Goal: Task Accomplishment & Management: Manage account settings

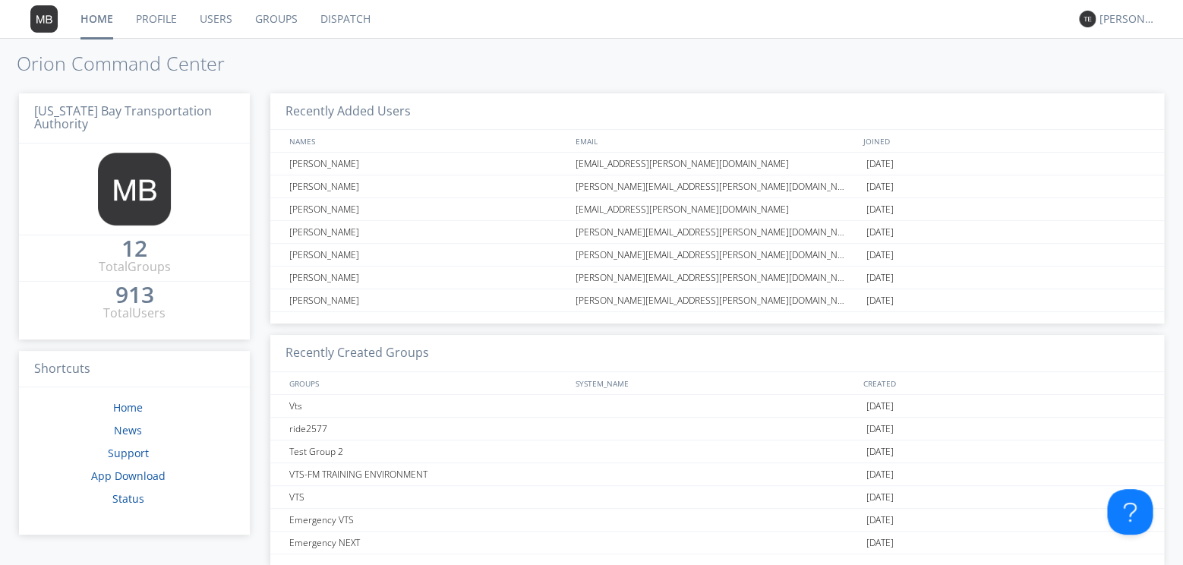
click at [342, 15] on link "Dispatch" at bounding box center [345, 19] width 73 height 38
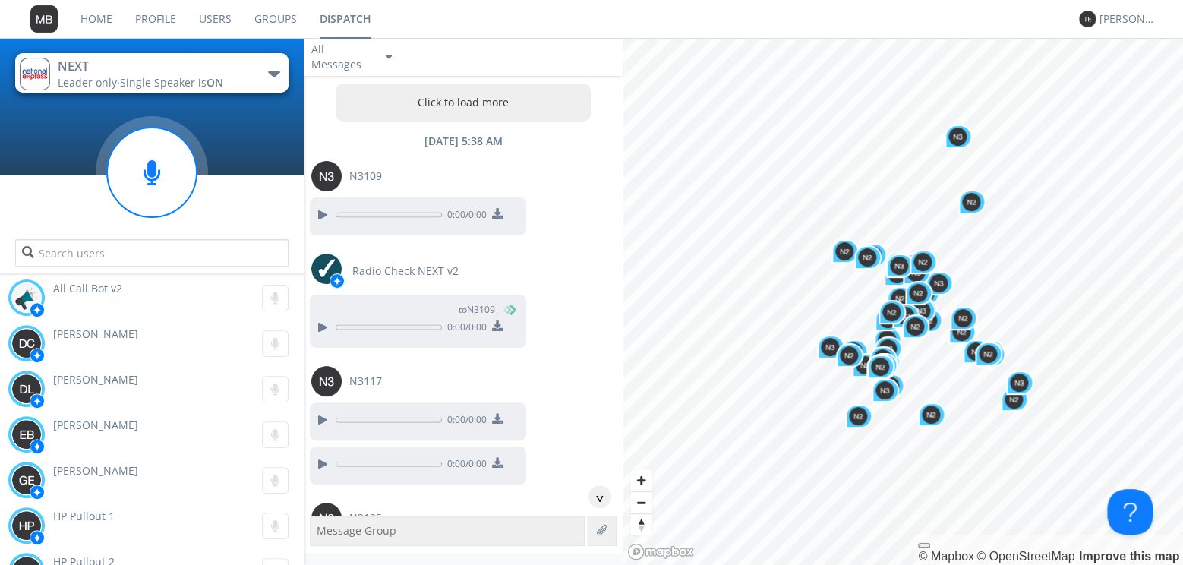
click at [443, 112] on button "Click to load more" at bounding box center [463, 103] width 255 height 38
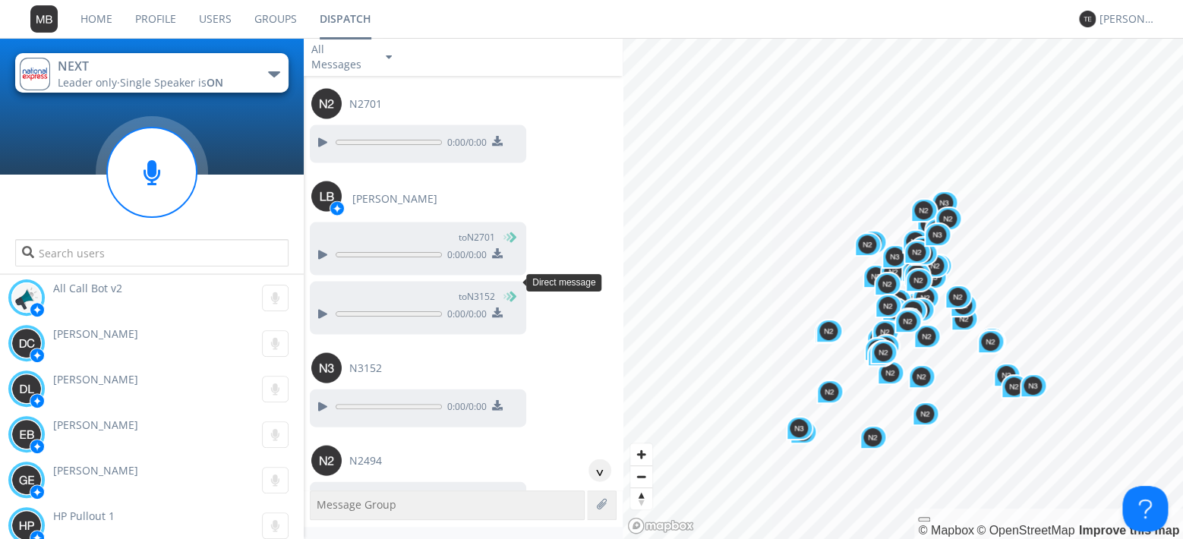
scroll to position [1220, 0]
click at [321, 304] on div at bounding box center [322, 313] width 18 height 18
click at [320, 396] on div at bounding box center [322, 405] width 18 height 18
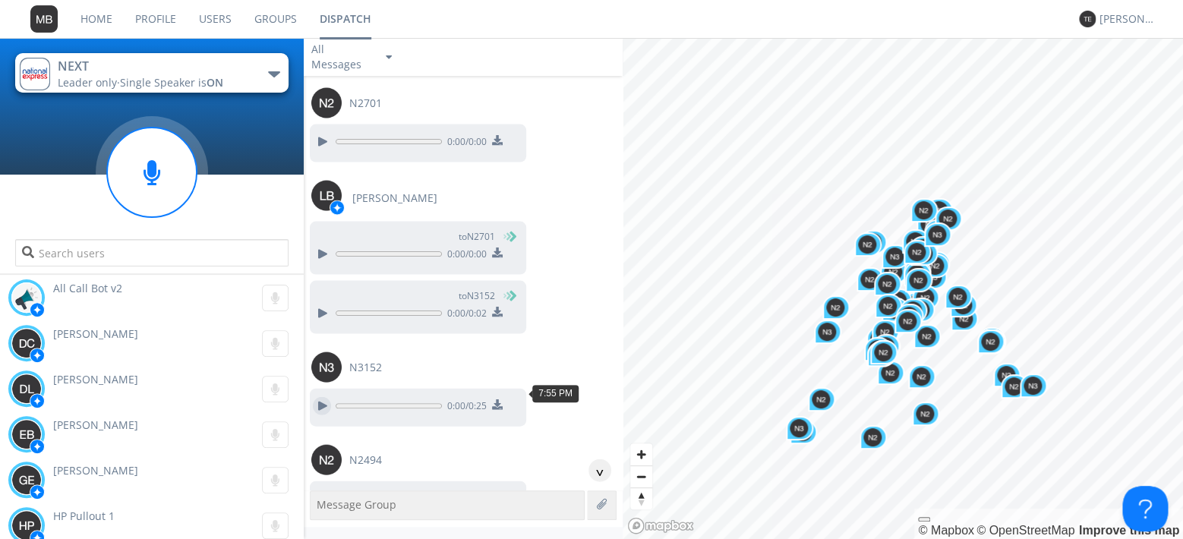
click at [320, 397] on div at bounding box center [322, 405] width 18 height 18
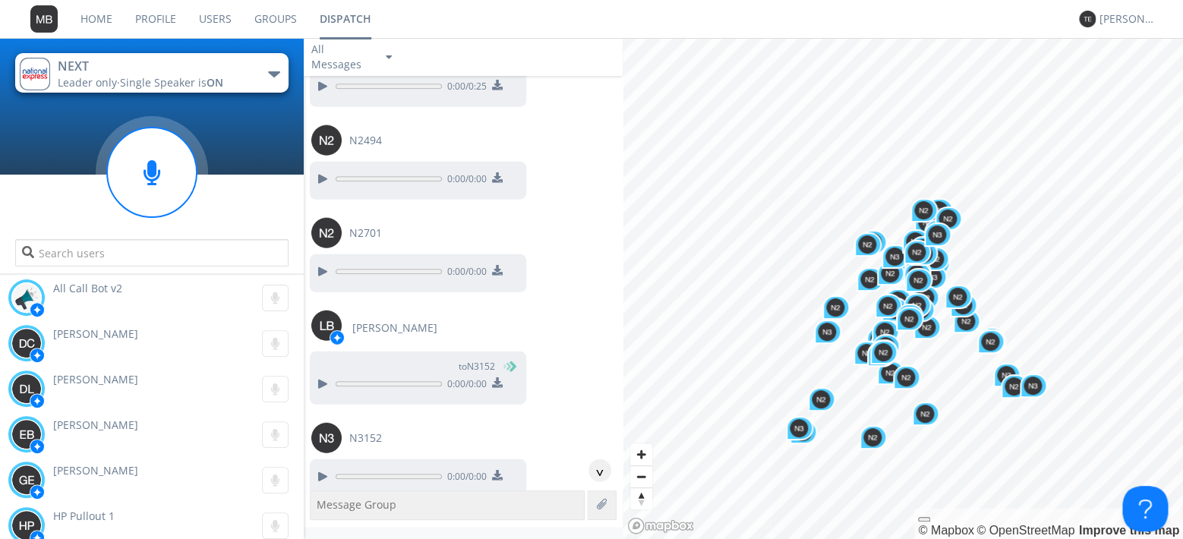
scroll to position [1570, 0]
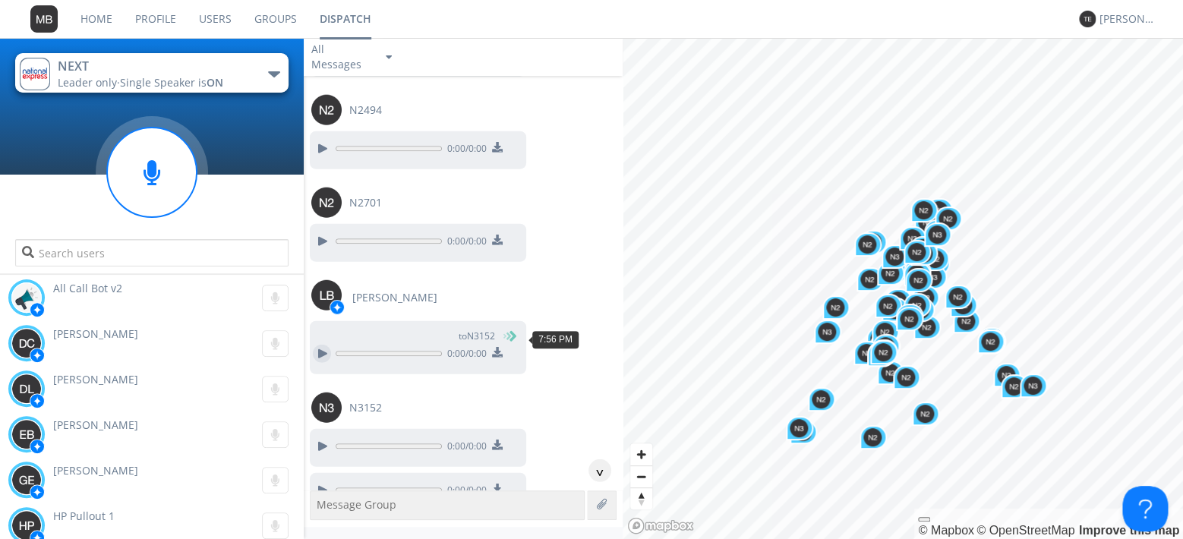
click at [324, 345] on div at bounding box center [322, 354] width 18 height 18
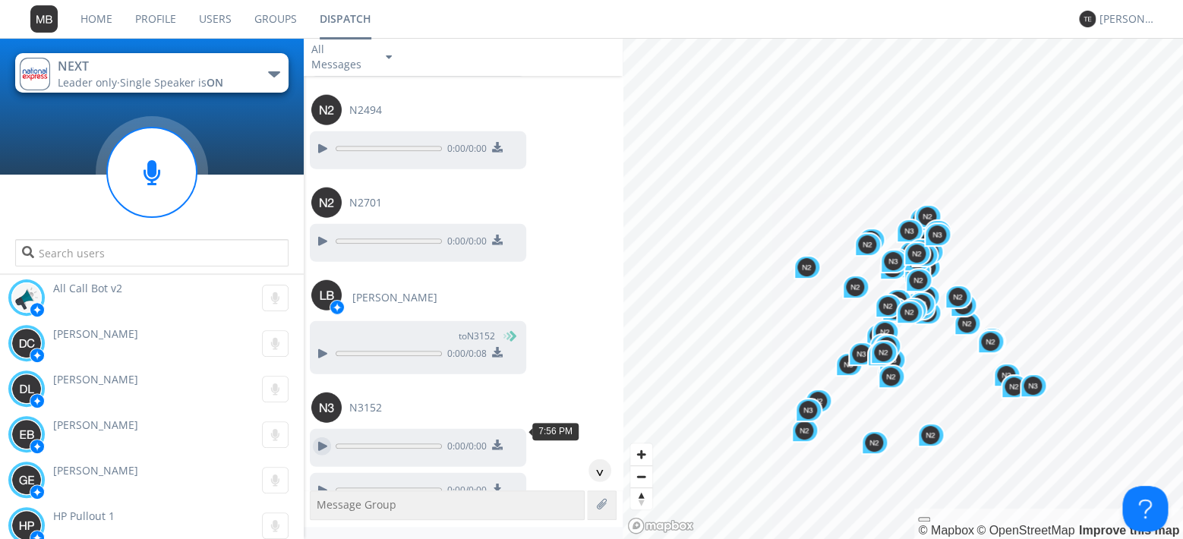
click at [318, 437] on div at bounding box center [322, 446] width 18 height 18
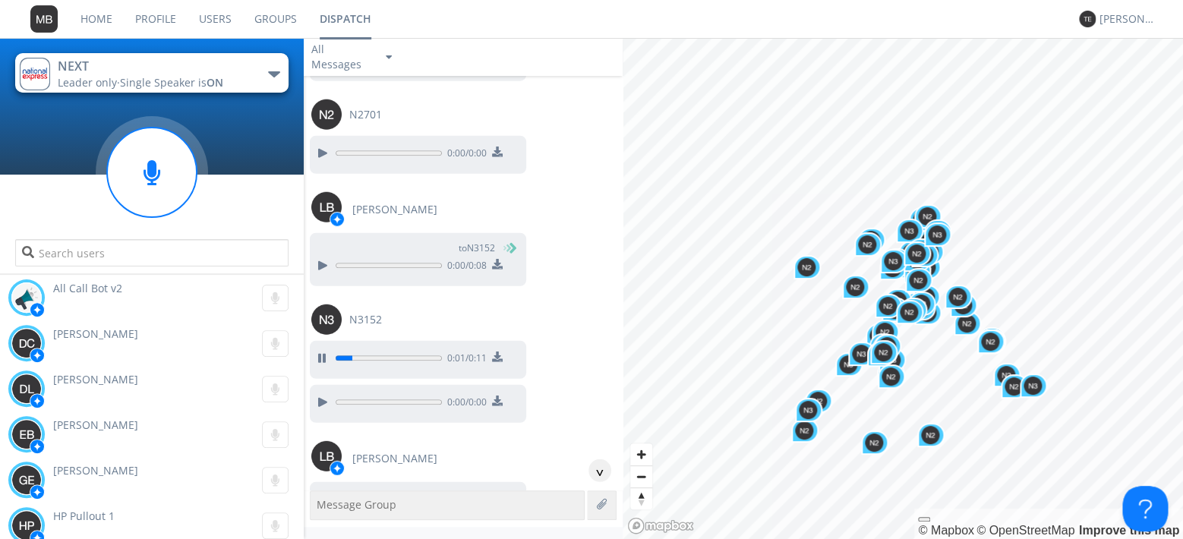
scroll to position [1744, 0]
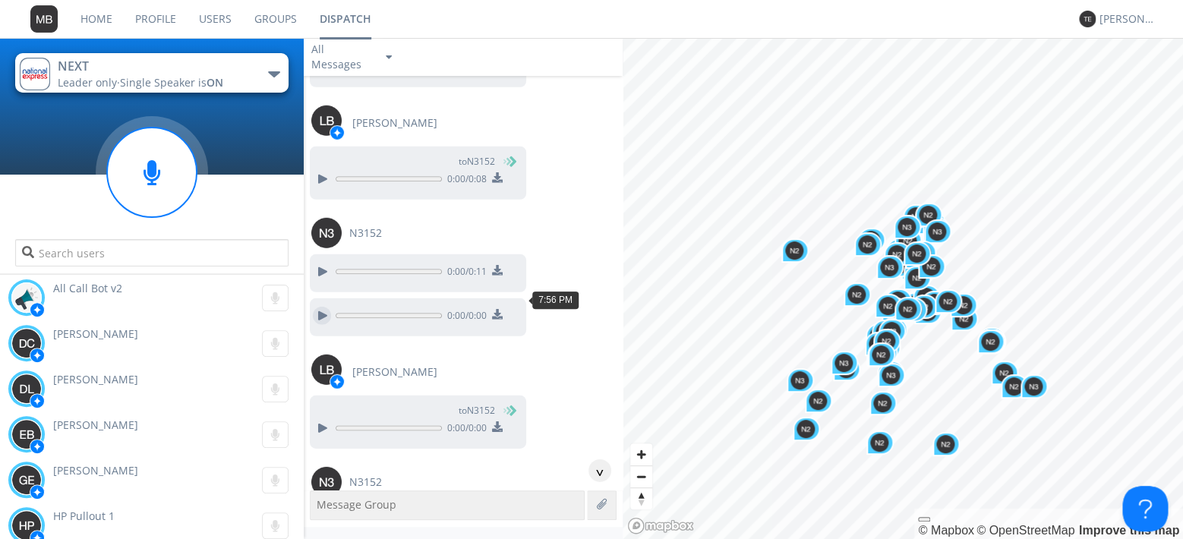
click at [317, 307] on div at bounding box center [322, 316] width 18 height 18
click at [317, 419] on div at bounding box center [322, 428] width 18 height 18
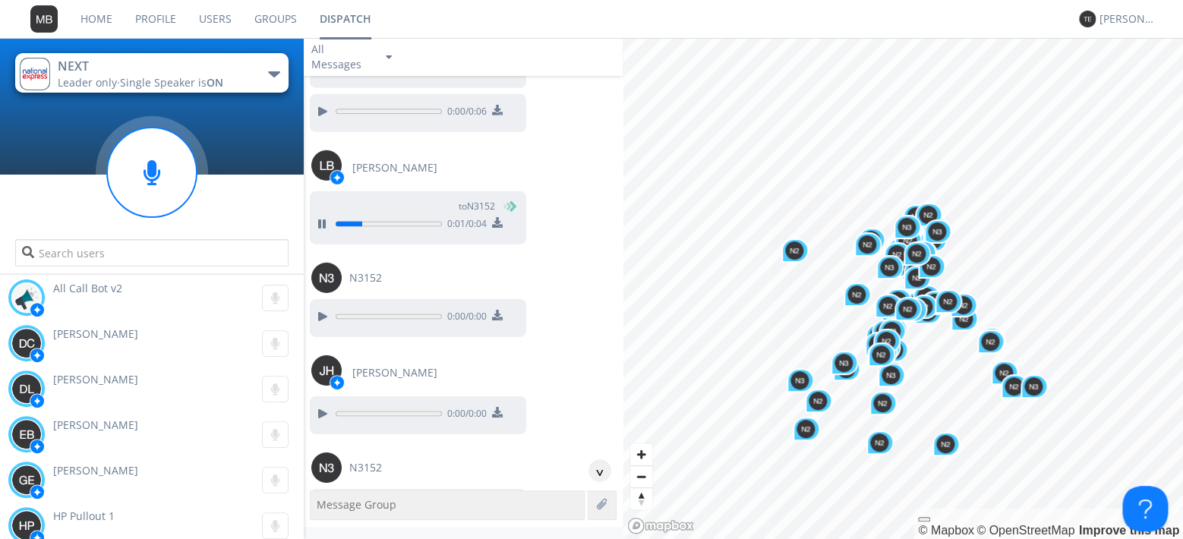
scroll to position [2006, 0]
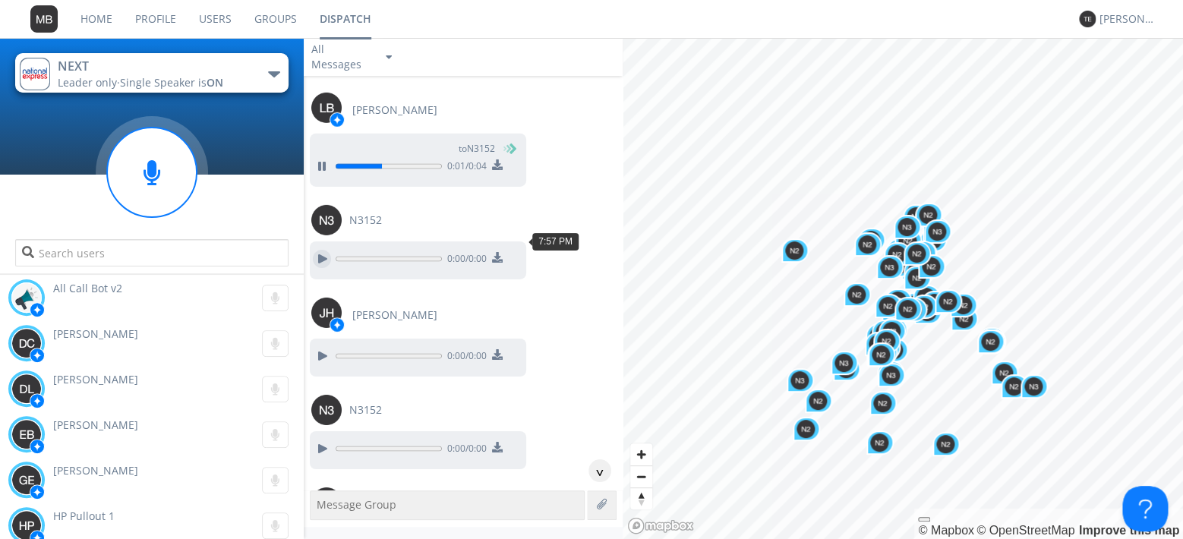
click at [326, 250] on div at bounding box center [322, 259] width 18 height 18
click at [329, 346] on button at bounding box center [321, 356] width 27 height 20
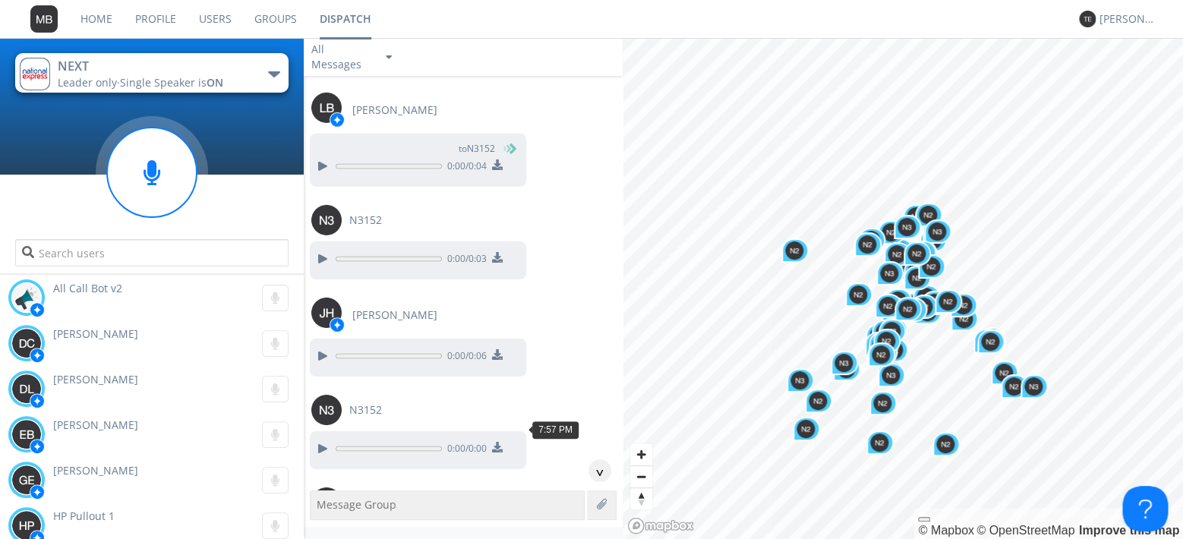
drag, startPoint x: 317, startPoint y: 435, endPoint x: 358, endPoint y: 415, distance: 45.5
click at [320, 440] on div at bounding box center [322, 449] width 18 height 18
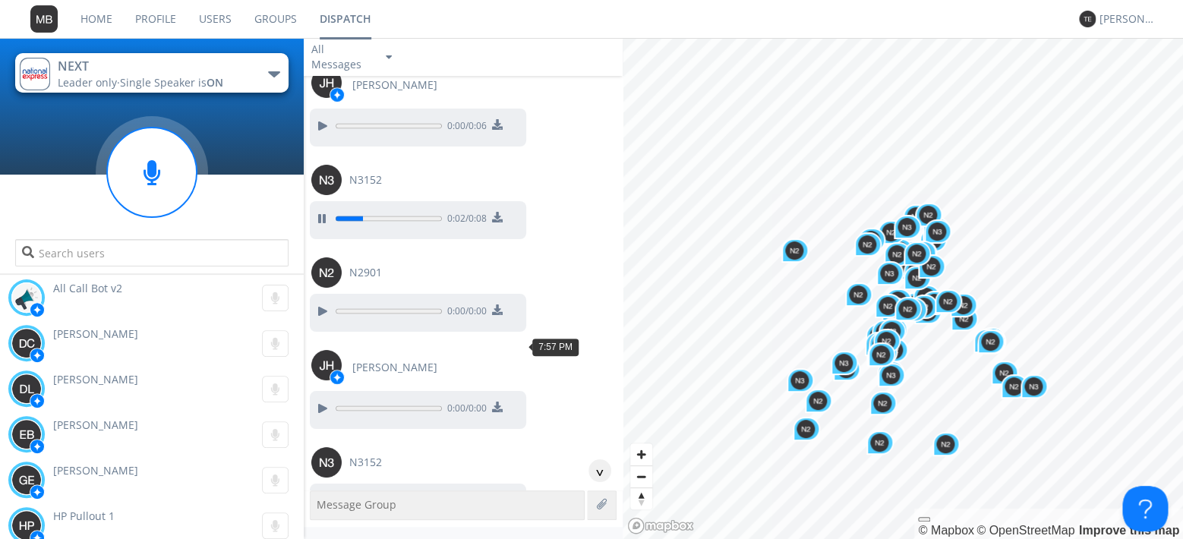
scroll to position [2268, 0]
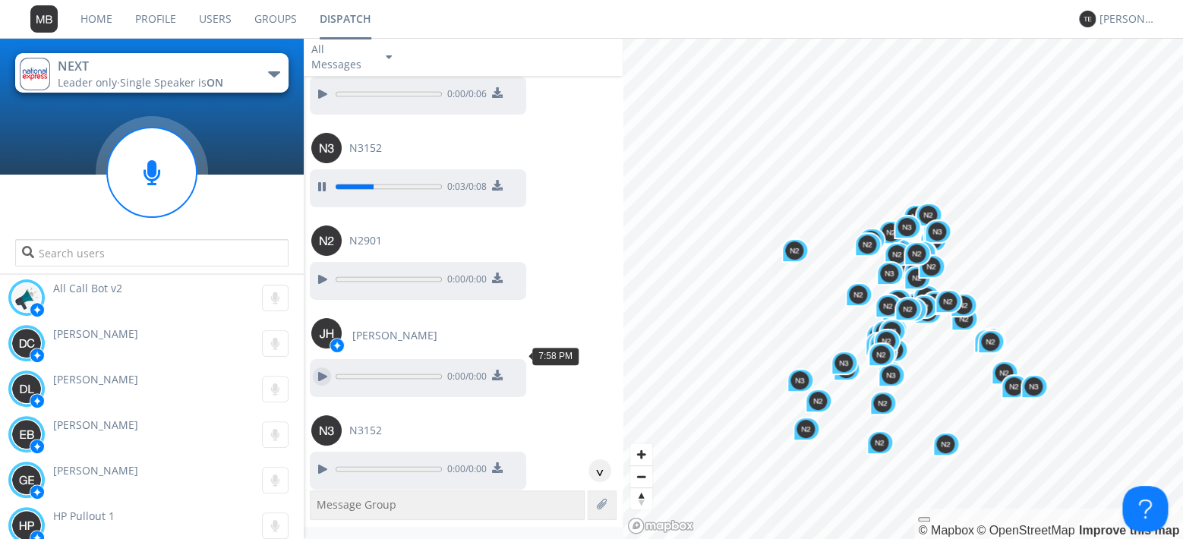
click at [326, 368] on div at bounding box center [322, 377] width 18 height 18
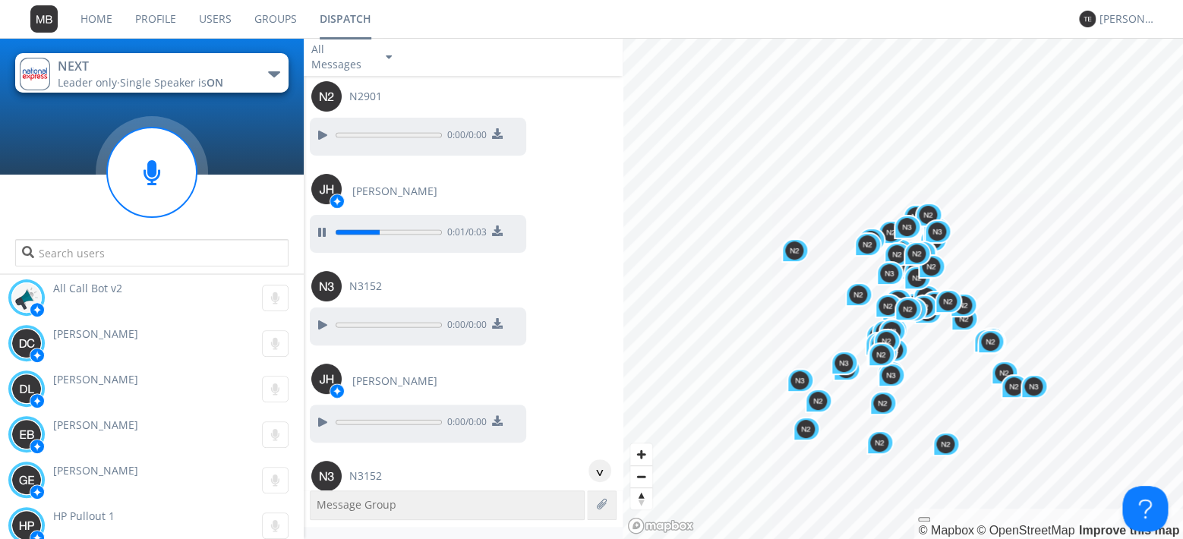
scroll to position [2443, 0]
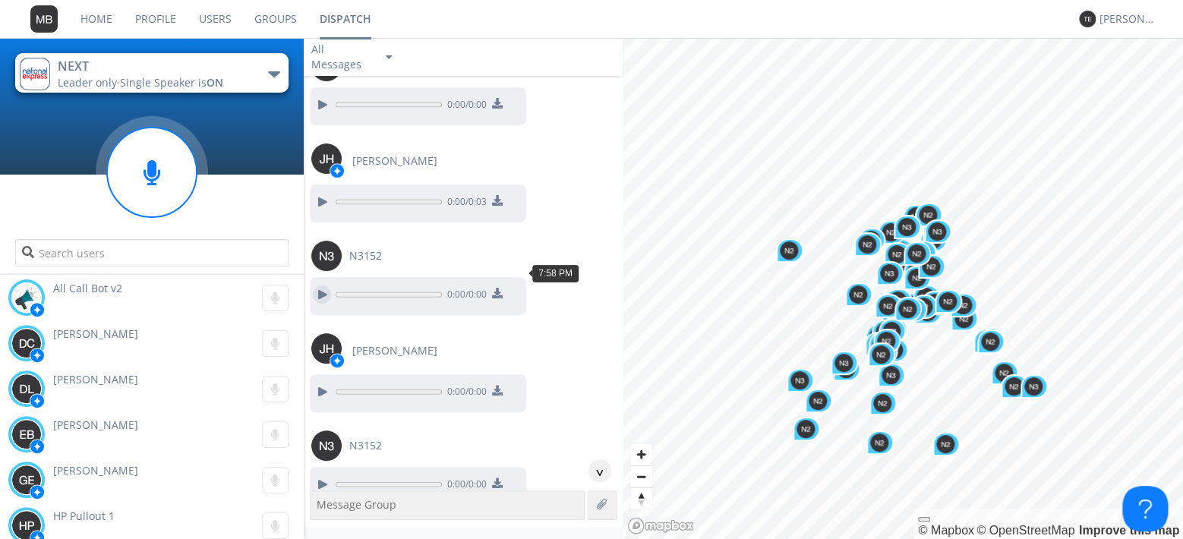
click at [319, 286] on div at bounding box center [322, 295] width 18 height 18
click at [325, 383] on div at bounding box center [322, 392] width 18 height 18
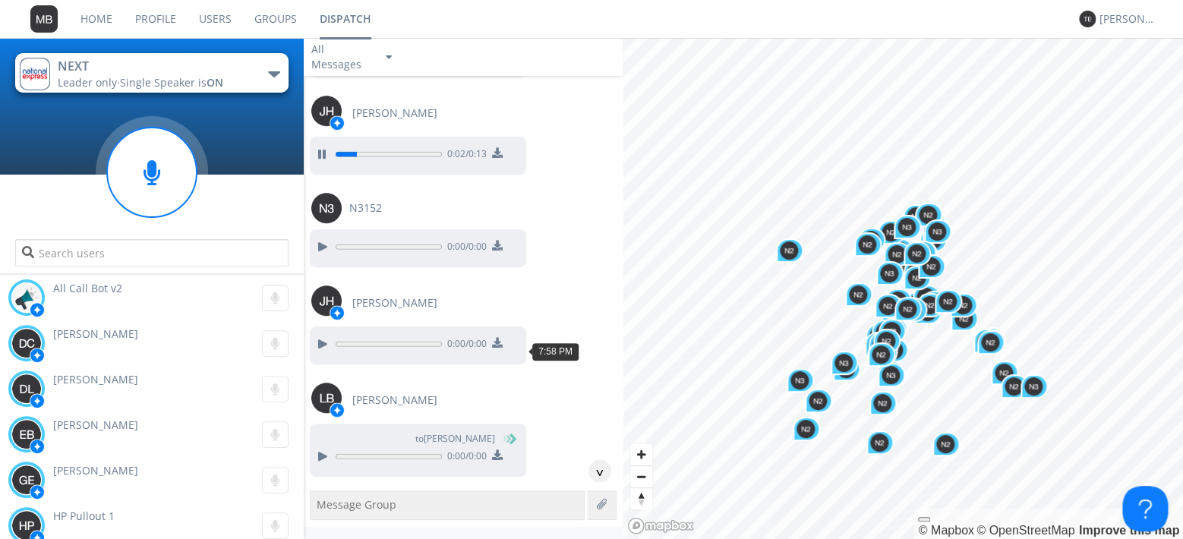
scroll to position [2705, 0]
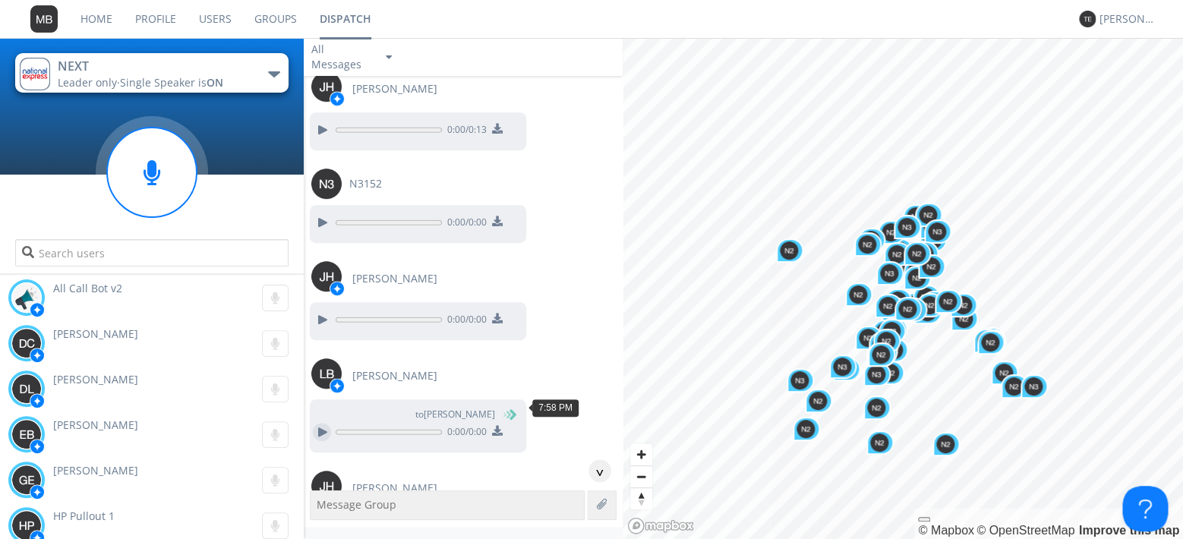
click at [324, 423] on div at bounding box center [322, 432] width 18 height 18
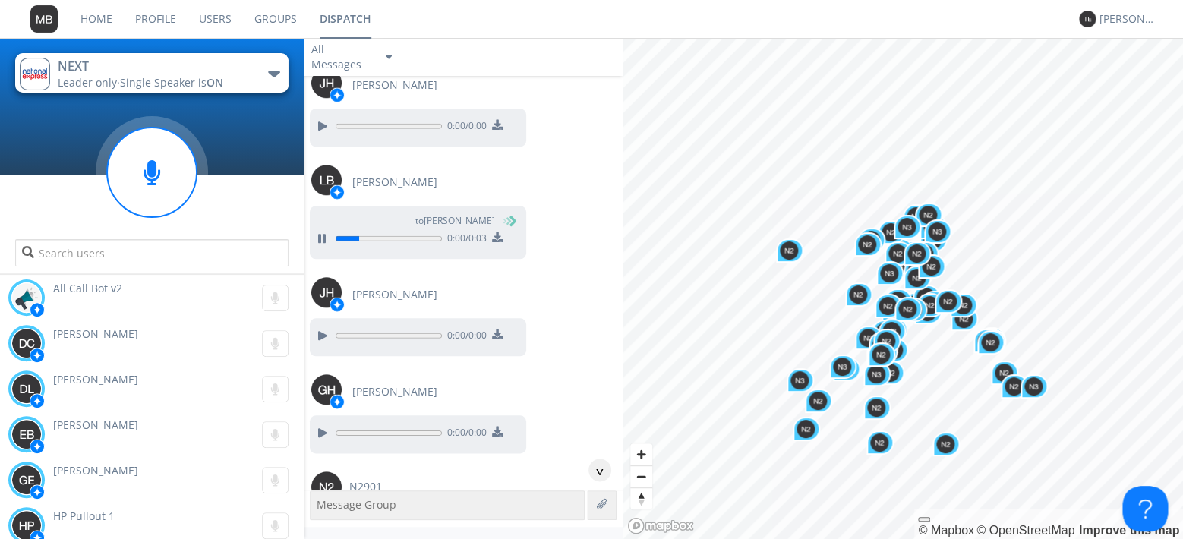
scroll to position [2967, 0]
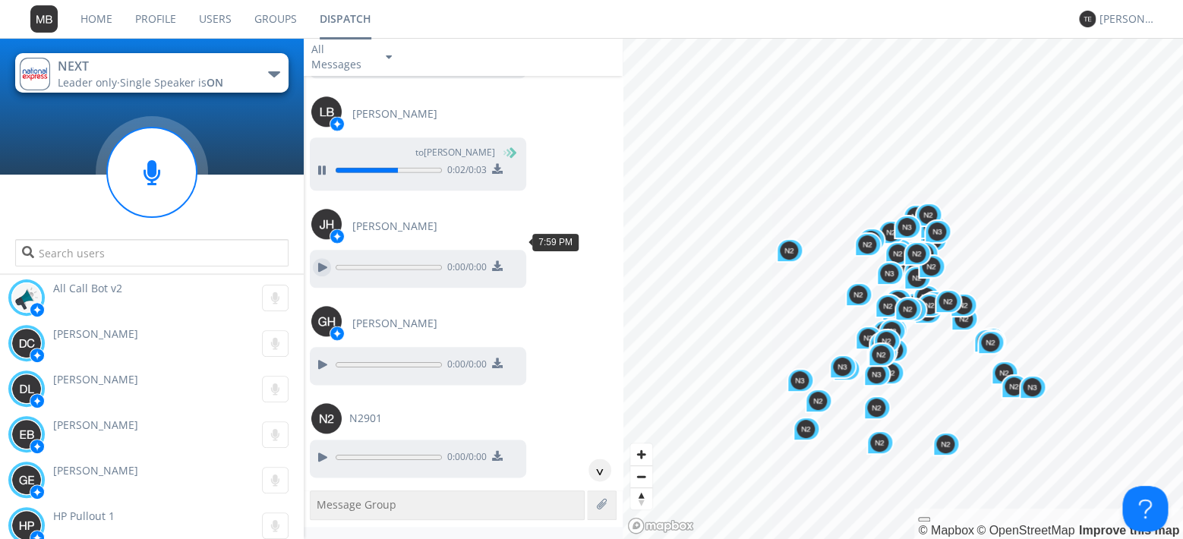
click at [322, 258] on div at bounding box center [322, 267] width 18 height 18
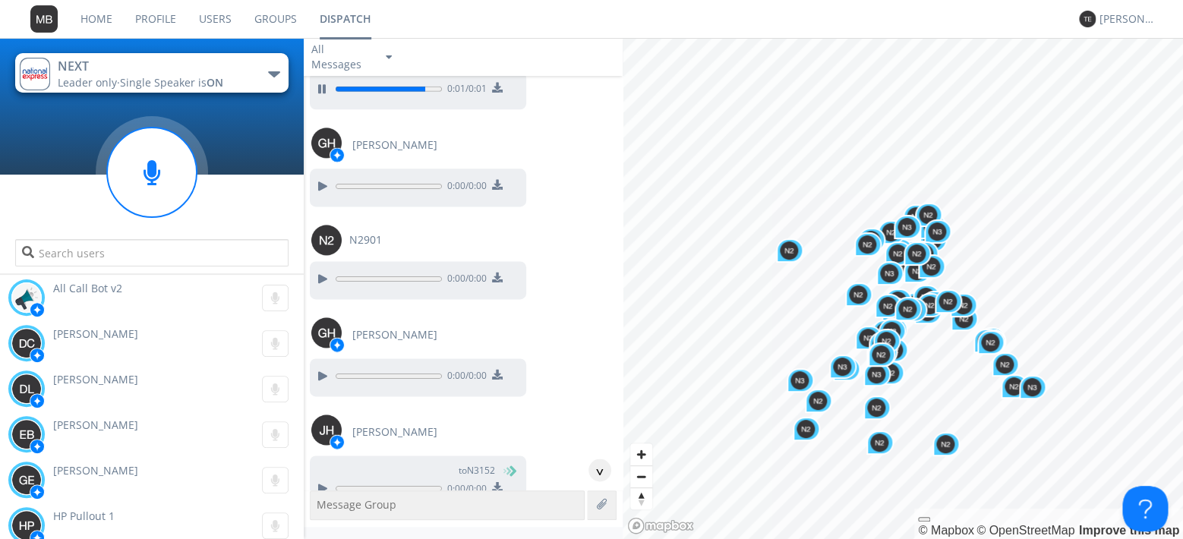
scroll to position [3229, 0]
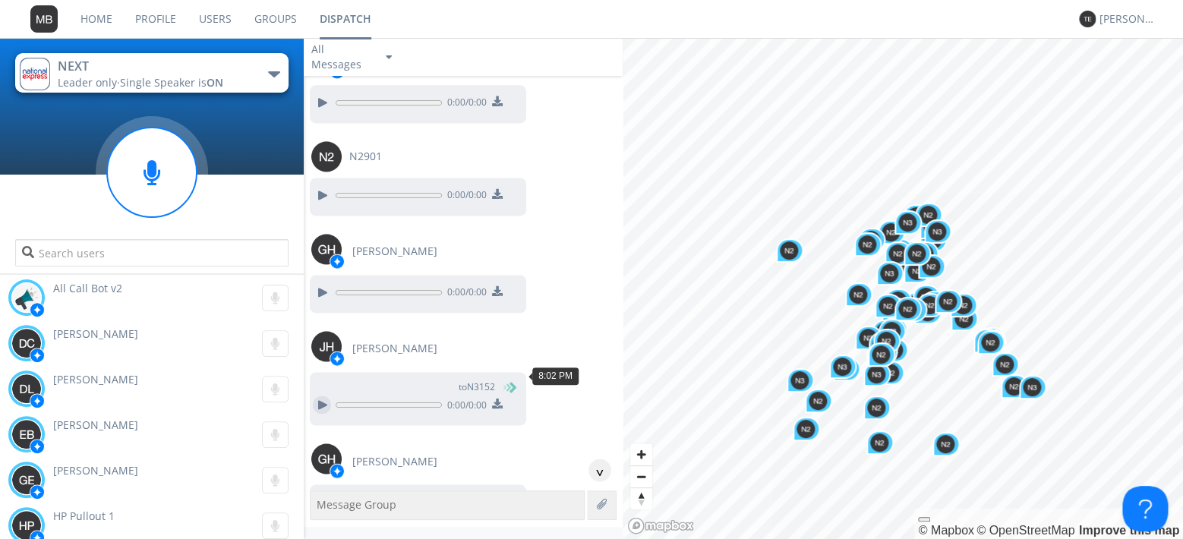
click at [319, 396] on div at bounding box center [322, 405] width 18 height 18
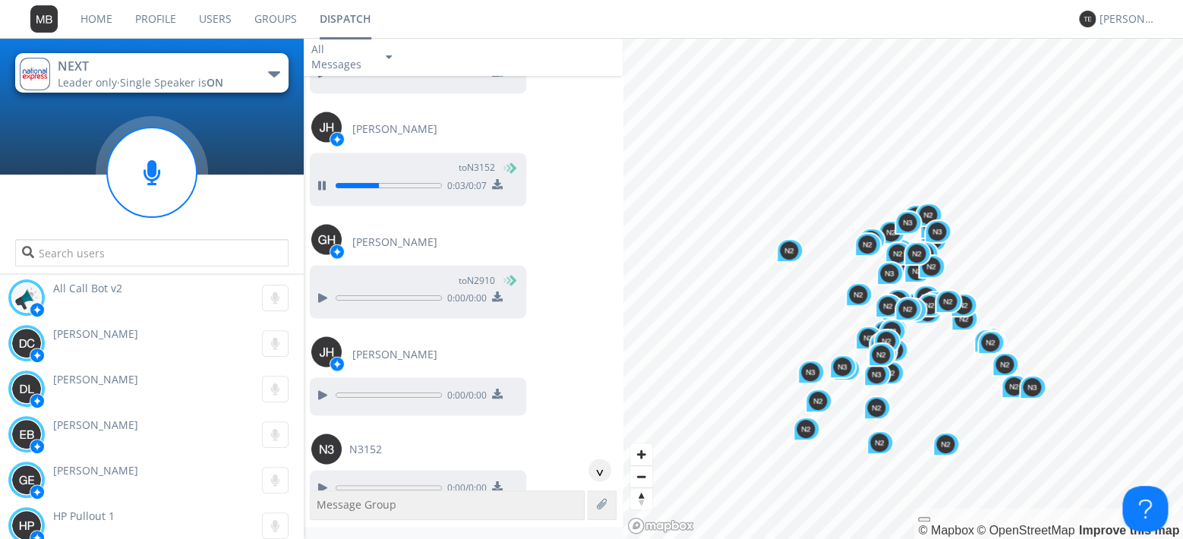
scroll to position [3491, 0]
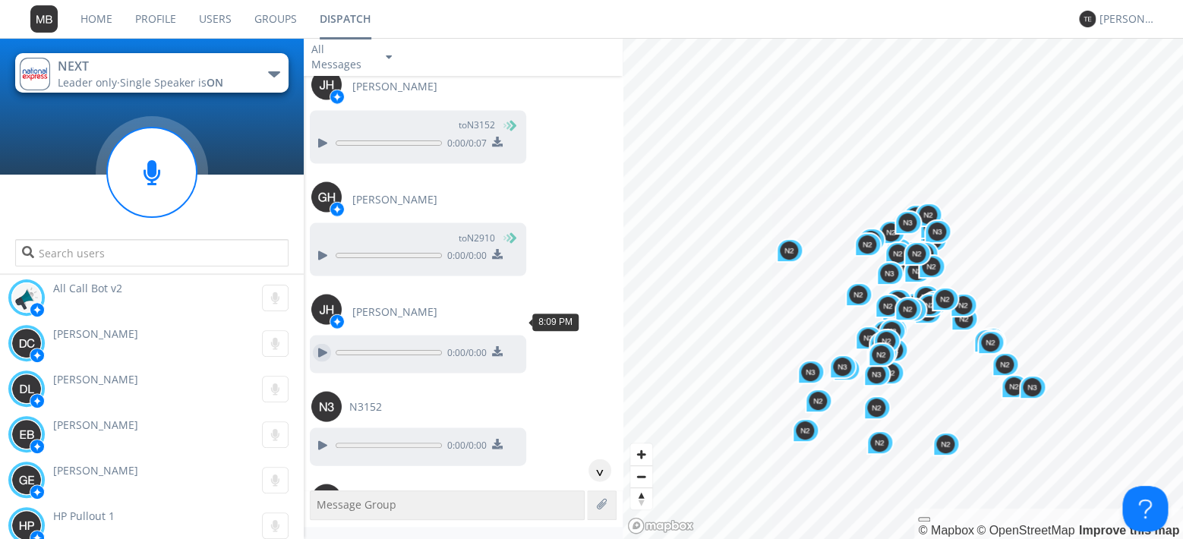
click at [325, 343] on div at bounding box center [322, 352] width 18 height 18
click at [320, 343] on div at bounding box center [322, 352] width 18 height 18
click at [321, 436] on div at bounding box center [322, 445] width 18 height 18
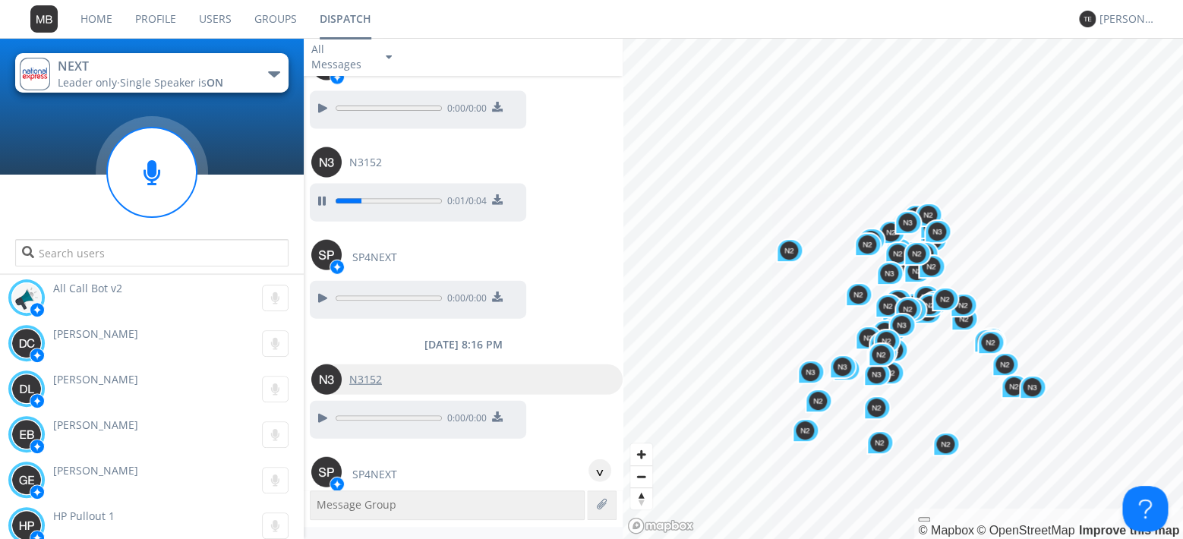
scroll to position [3753, 0]
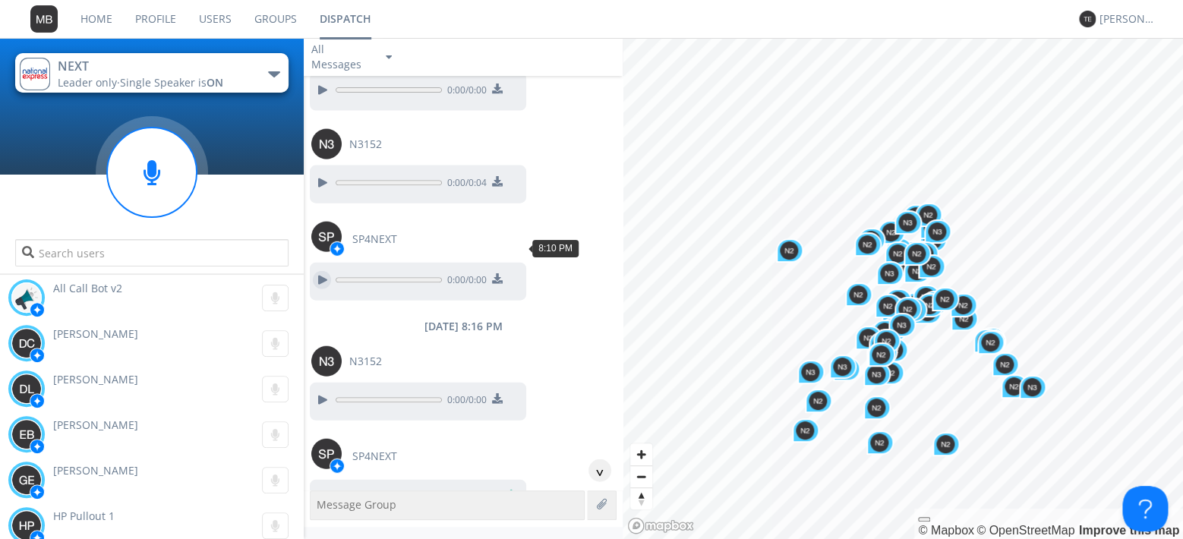
click at [320, 271] on div at bounding box center [322, 280] width 18 height 18
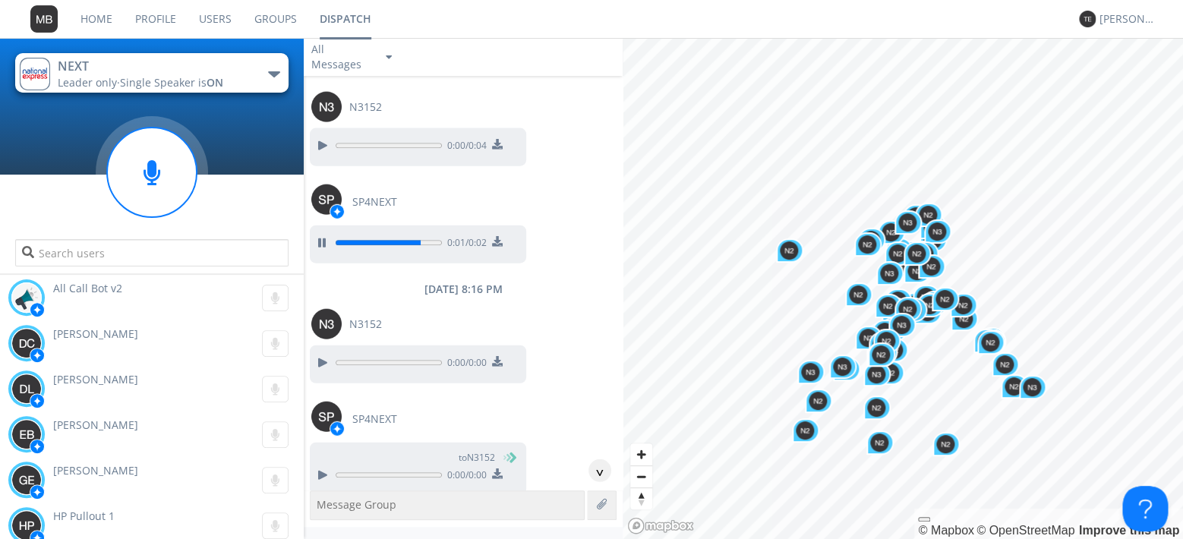
scroll to position [3840, 0]
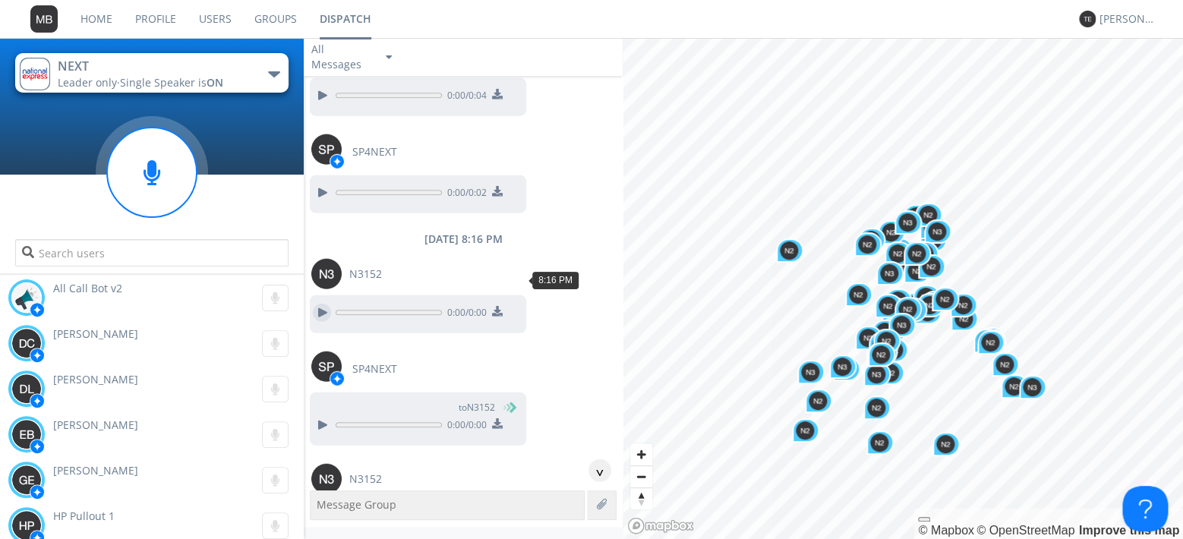
click at [320, 304] on div at bounding box center [322, 313] width 18 height 18
click at [320, 416] on div at bounding box center [322, 425] width 18 height 18
click at [314, 416] on div at bounding box center [322, 425] width 18 height 18
click at [323, 416] on div at bounding box center [322, 425] width 18 height 18
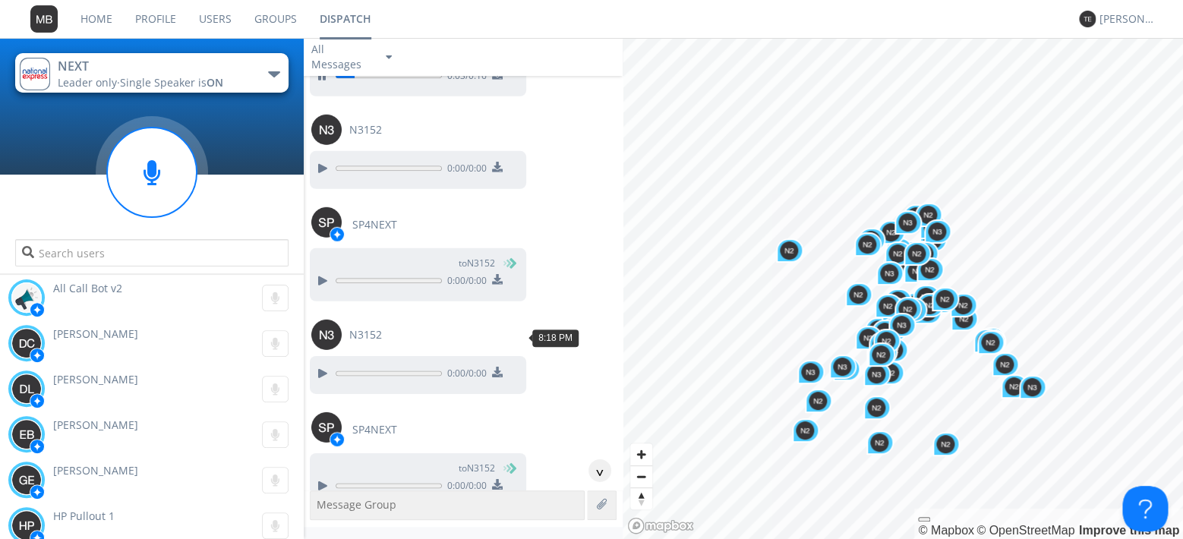
scroll to position [4277, 0]
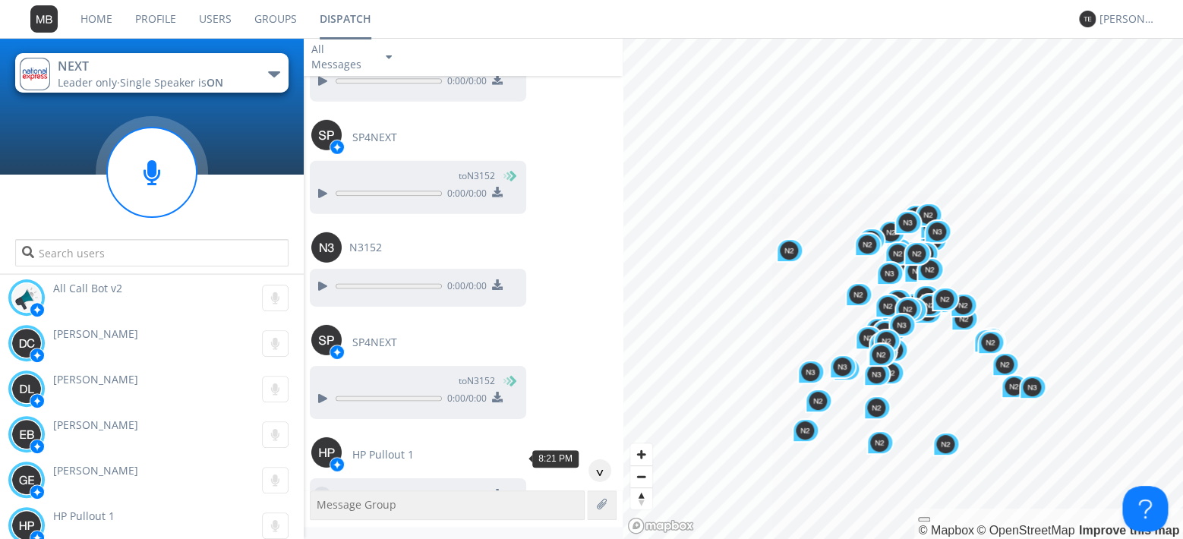
click at [319, 487] on div at bounding box center [322, 496] width 18 height 18
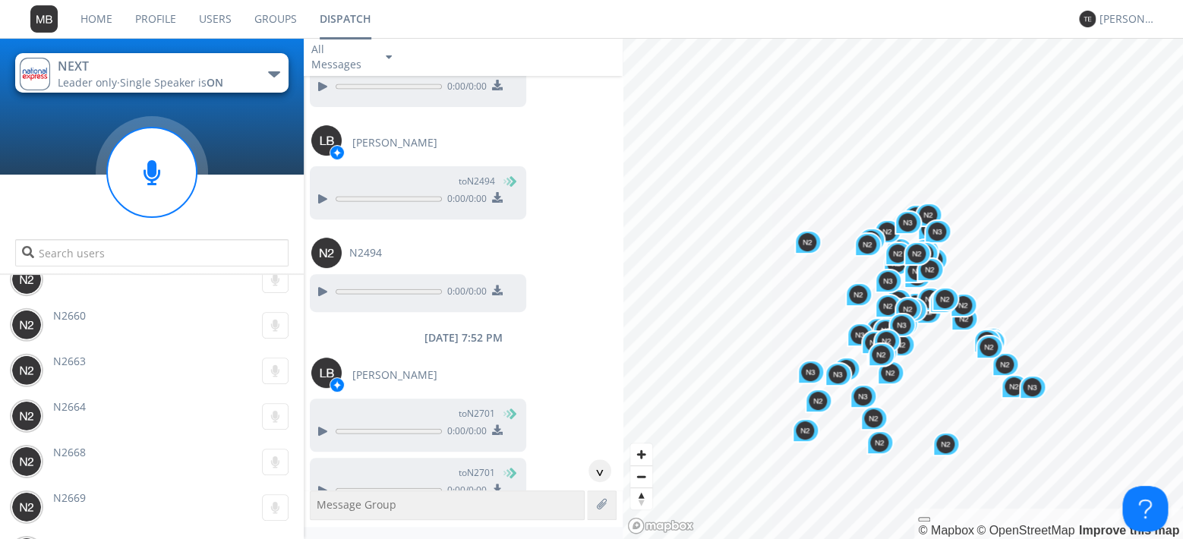
scroll to position [0, 0]
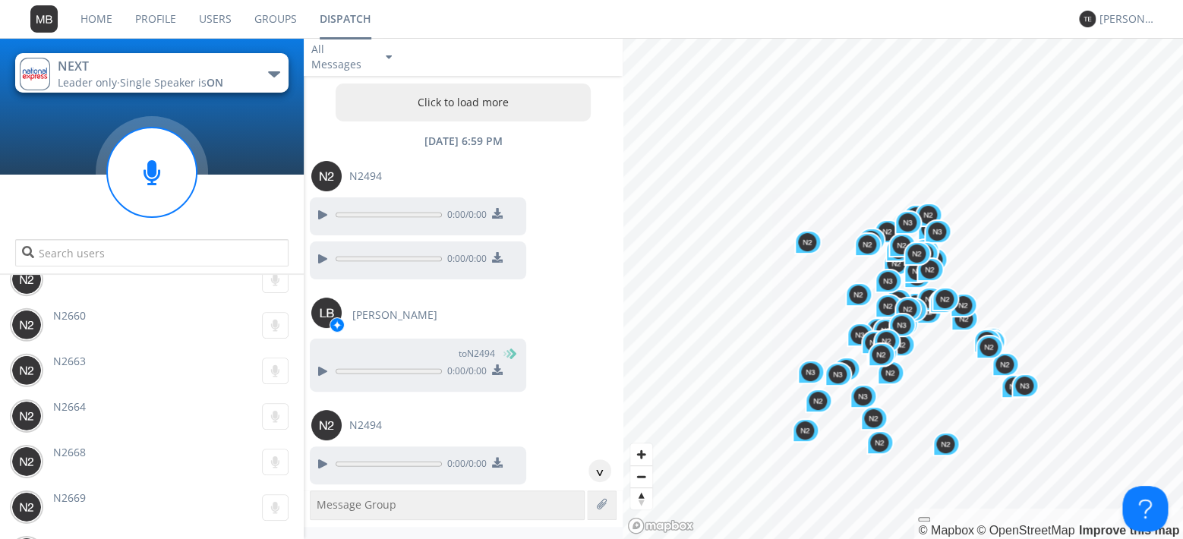
click at [486, 97] on button "Click to load more" at bounding box center [463, 103] width 255 height 38
click at [444, 103] on button "Click to load more" at bounding box center [463, 103] width 255 height 38
click at [1127, 22] on div "[PERSON_NAME]" at bounding box center [1128, 18] width 57 height 15
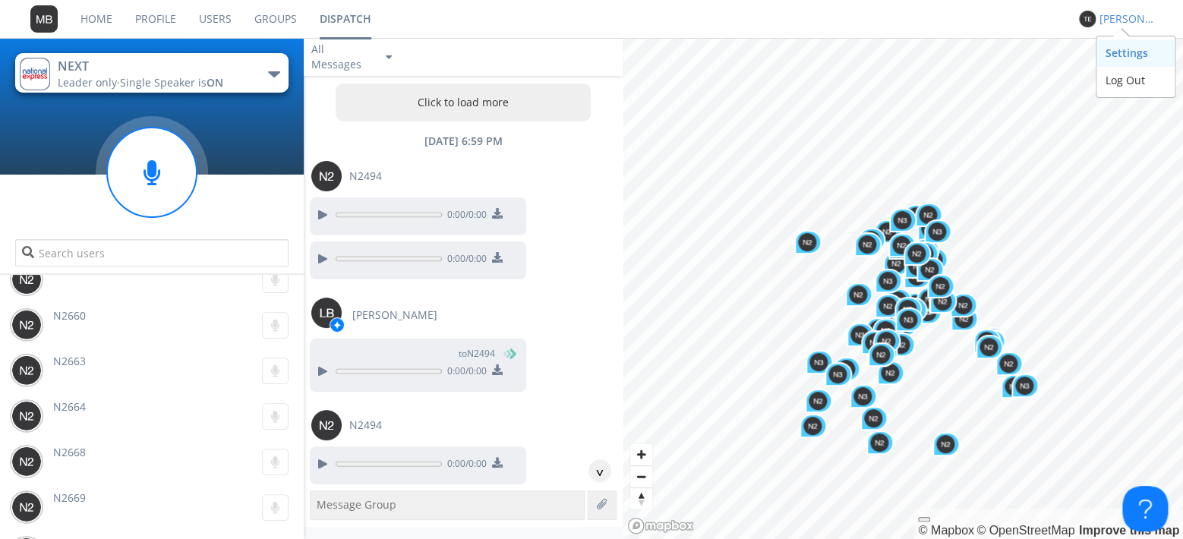
click at [1120, 53] on div "Settings" at bounding box center [1136, 52] width 78 height 27
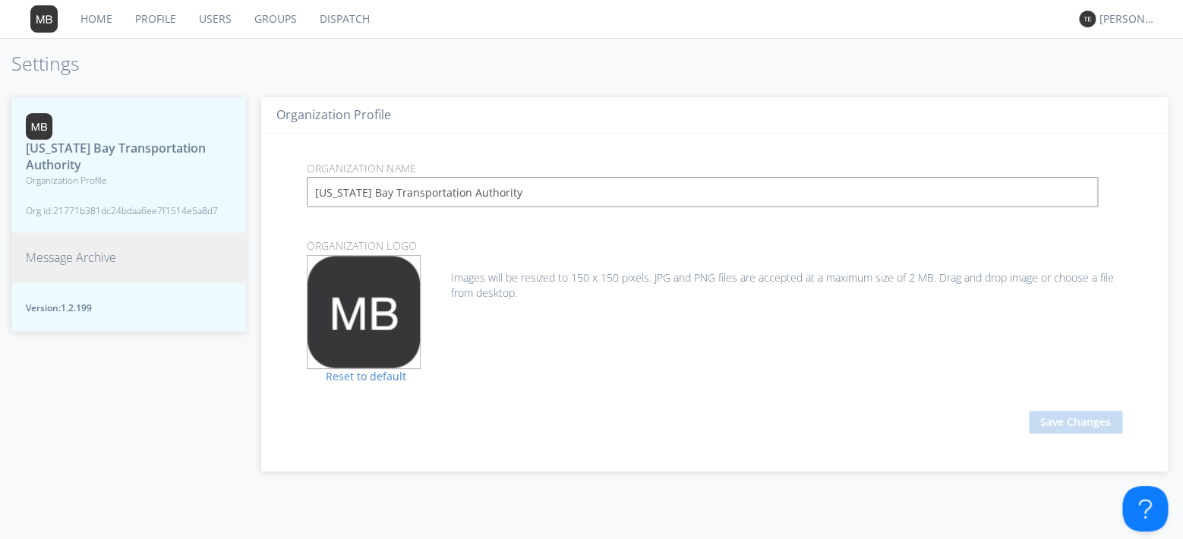
click at [61, 249] on span "Message Archive" at bounding box center [71, 257] width 90 height 17
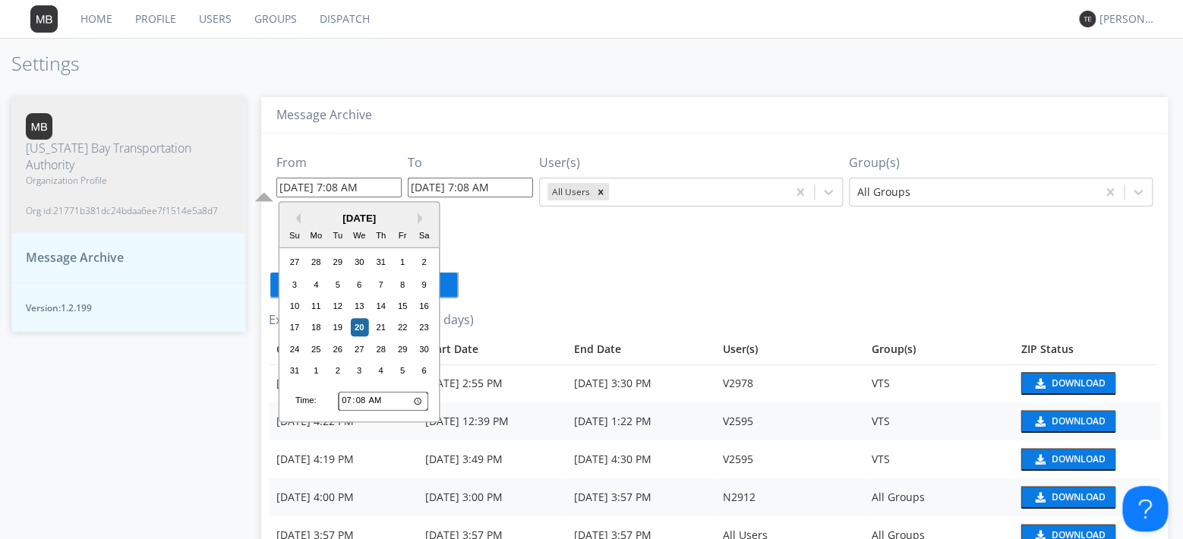
click at [333, 185] on input "08/20/2025 7:08 AM" at bounding box center [338, 188] width 125 height 20
click at [339, 323] on div "19" at bounding box center [338, 328] width 18 height 18
type input "08/19/2025 7:08 AM"
click at [343, 187] on input "08/19/2025 7:08 AM" at bounding box center [338, 188] width 125 height 20
click at [349, 402] on input "07:08" at bounding box center [383, 401] width 90 height 20
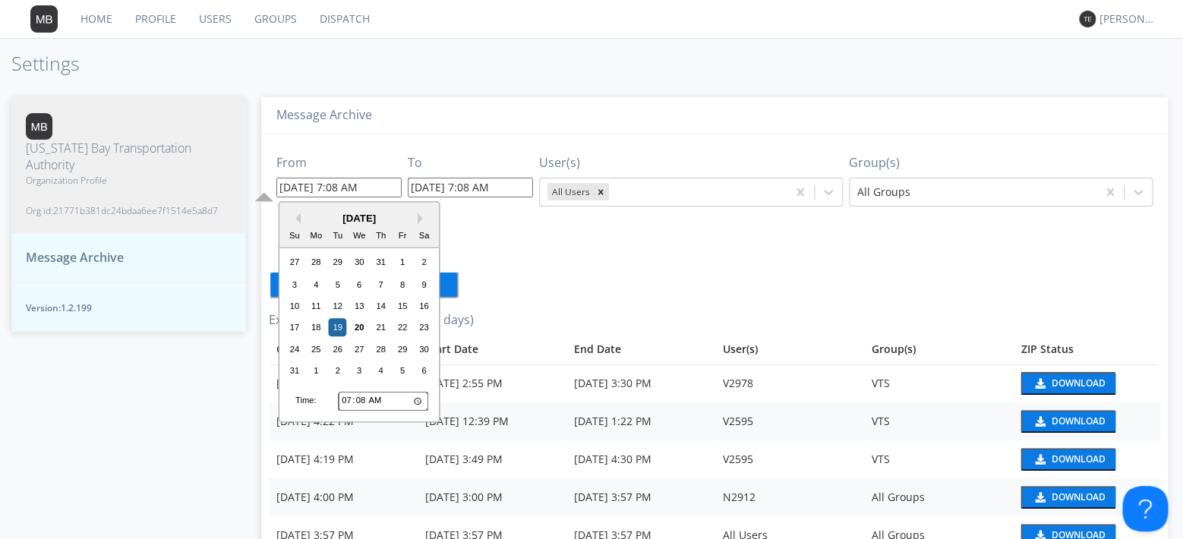
type input "06:08"
type input "08/19/2025 6:08 AM"
type input "05:08"
type input "08/19/2025 5:08 AM"
type input "04:08"
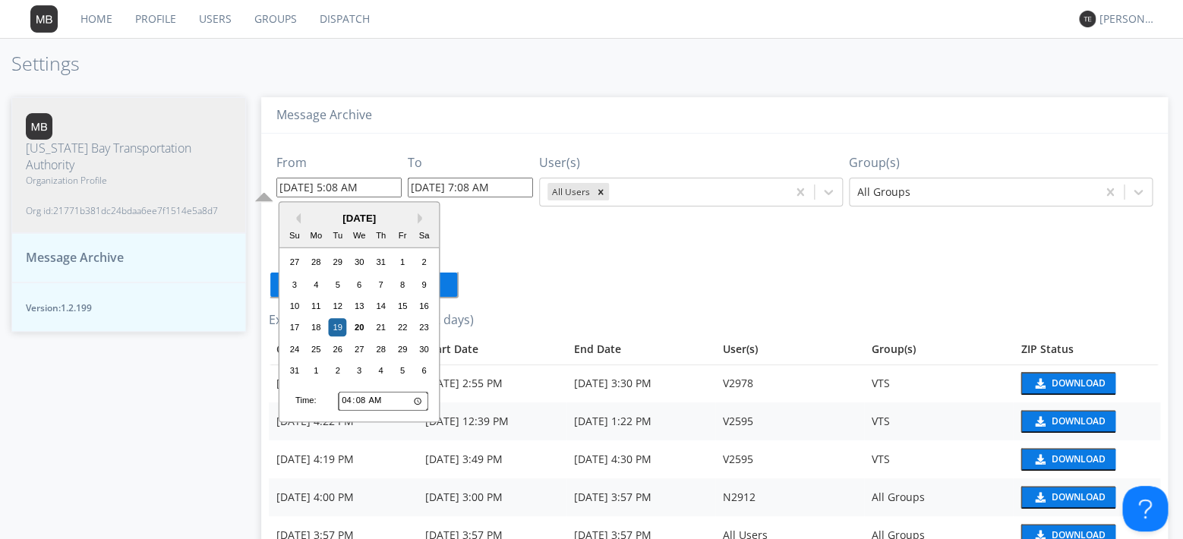
type input "08/19/2025 4:08 AM"
type input "03:08"
type input "08/19/2025 3:08 AM"
click at [390, 405] on input "03:08" at bounding box center [383, 401] width 90 height 20
type input "15:08"
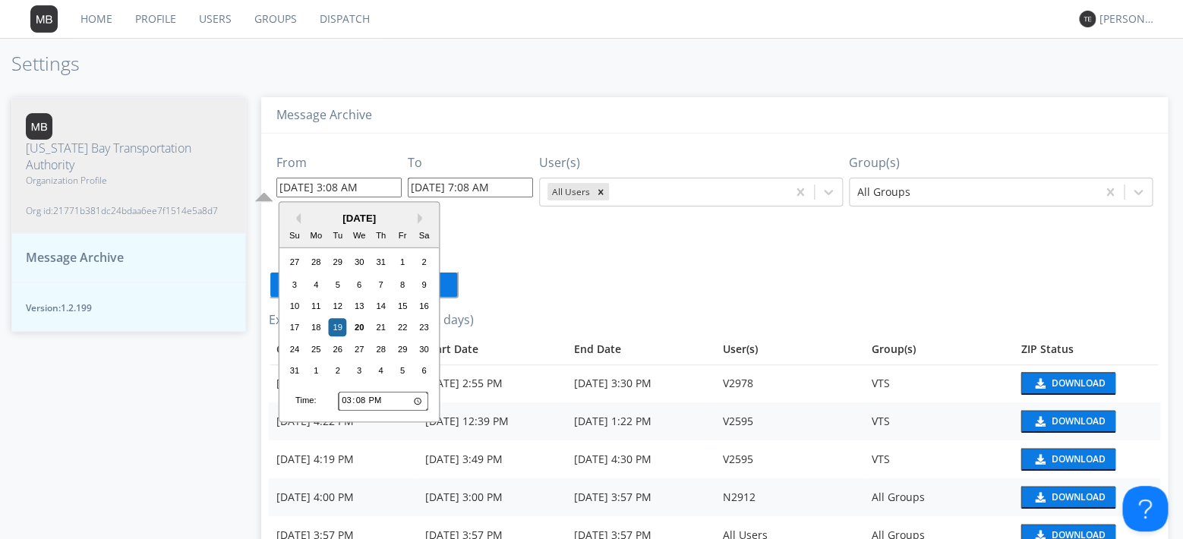
type input "08/19/2025 3:08 PM"
click at [455, 191] on input "08/20/2025 7:08 AM" at bounding box center [470, 188] width 125 height 20
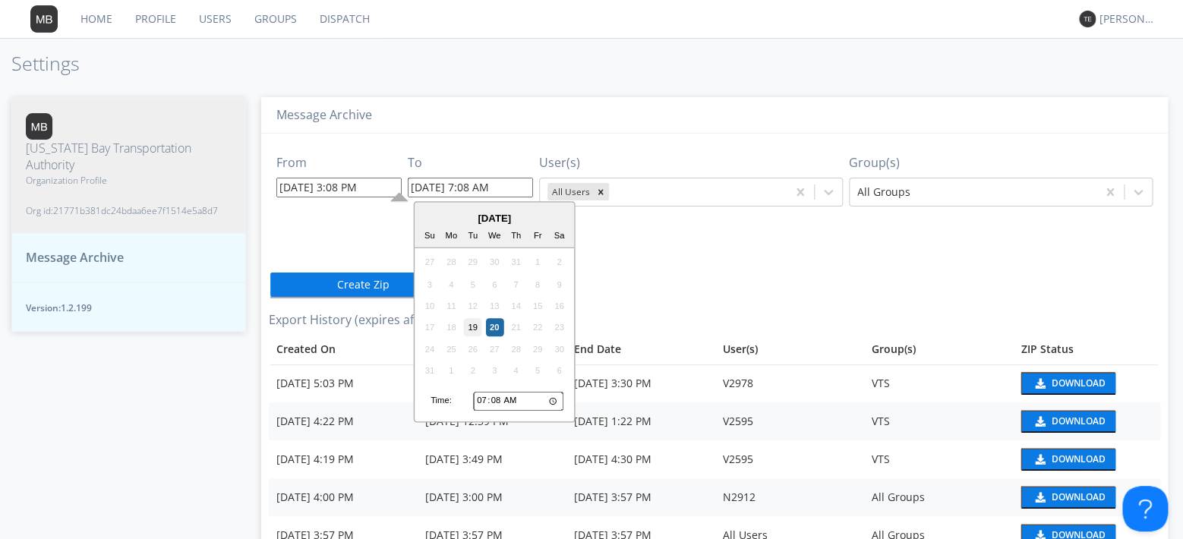
click at [473, 329] on div "19" at bounding box center [473, 328] width 18 height 18
type input "08/19/2025 7:08 AM"
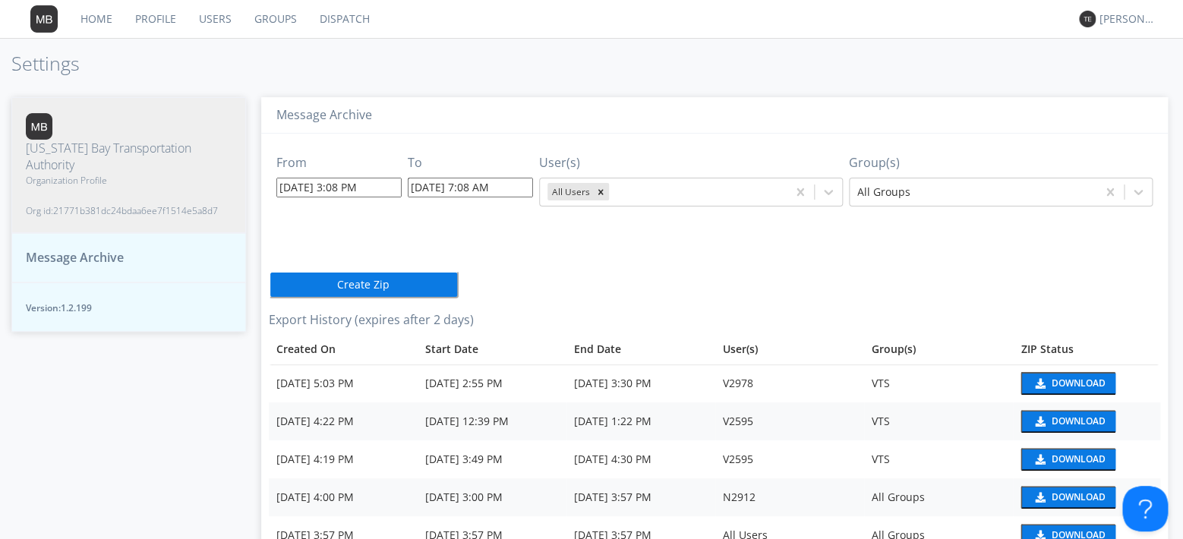
click at [488, 188] on input "08/19/2025 7:08 AM" at bounding box center [470, 188] width 125 height 20
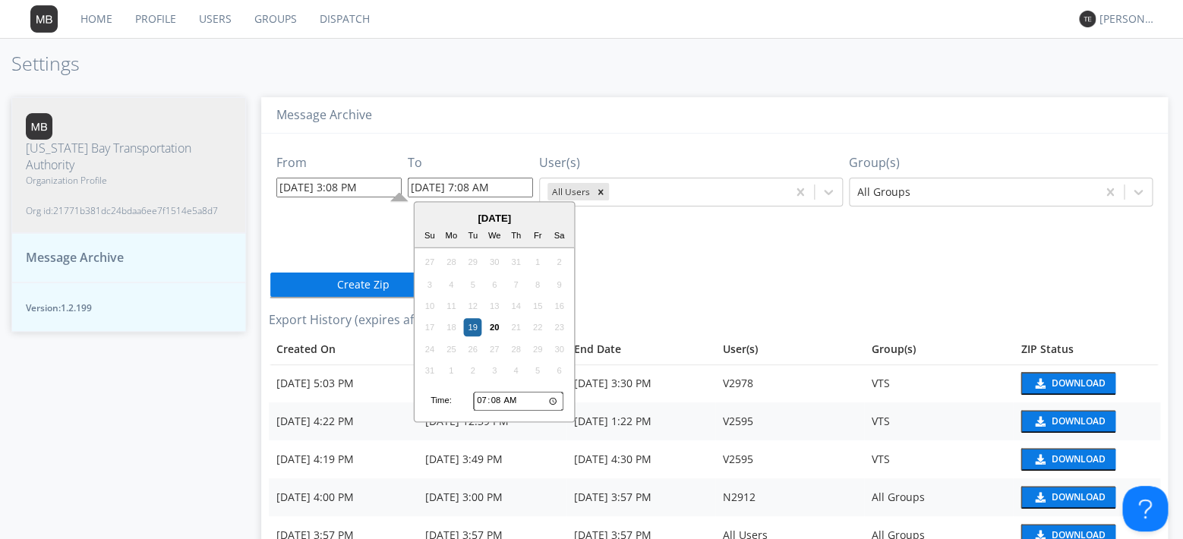
click at [489, 399] on input "07:08" at bounding box center [518, 401] width 90 height 20
click at [522, 402] on input "07:08" at bounding box center [518, 401] width 90 height 20
type input "19:08"
type input "08/19/2025 7:08 PM"
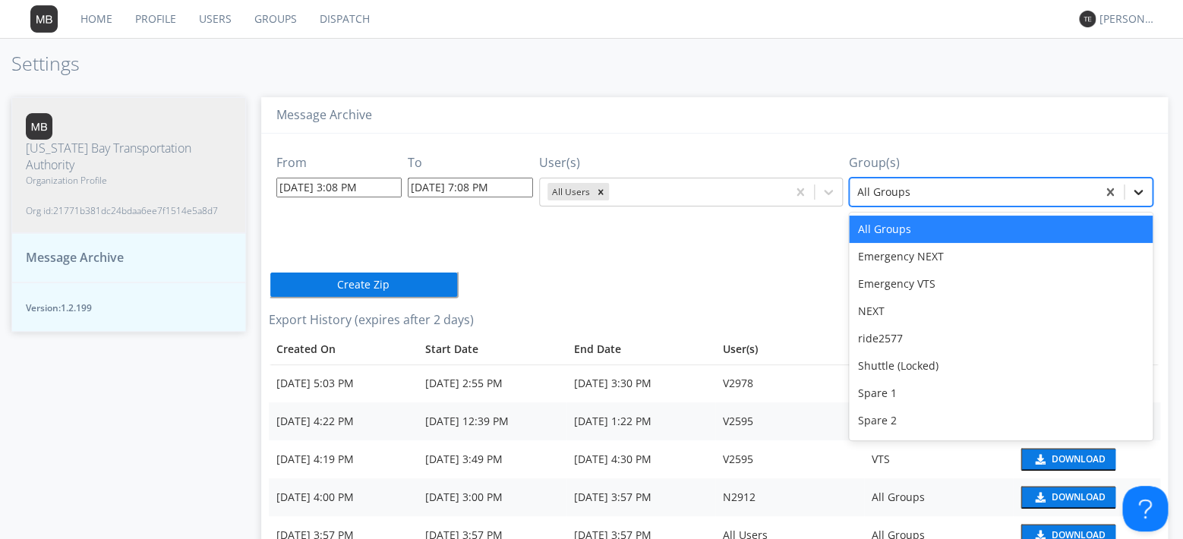
click at [1144, 189] on icon at bounding box center [1138, 192] width 15 height 15
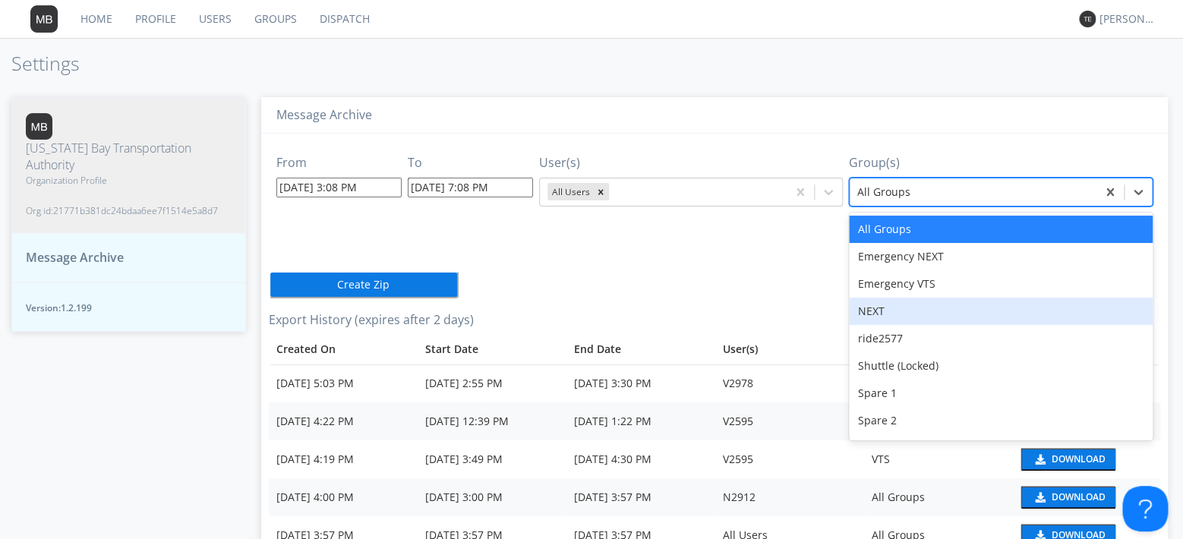
click at [945, 298] on div "NEXT" at bounding box center [1001, 311] width 304 height 27
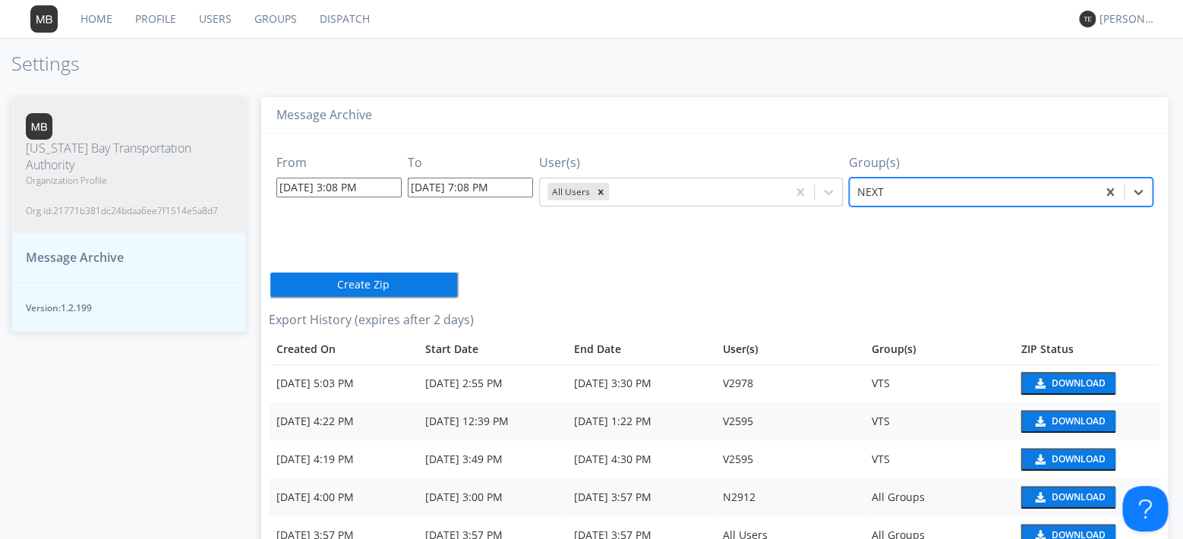
click at [330, 286] on button "Create Zip" at bounding box center [364, 284] width 190 height 27
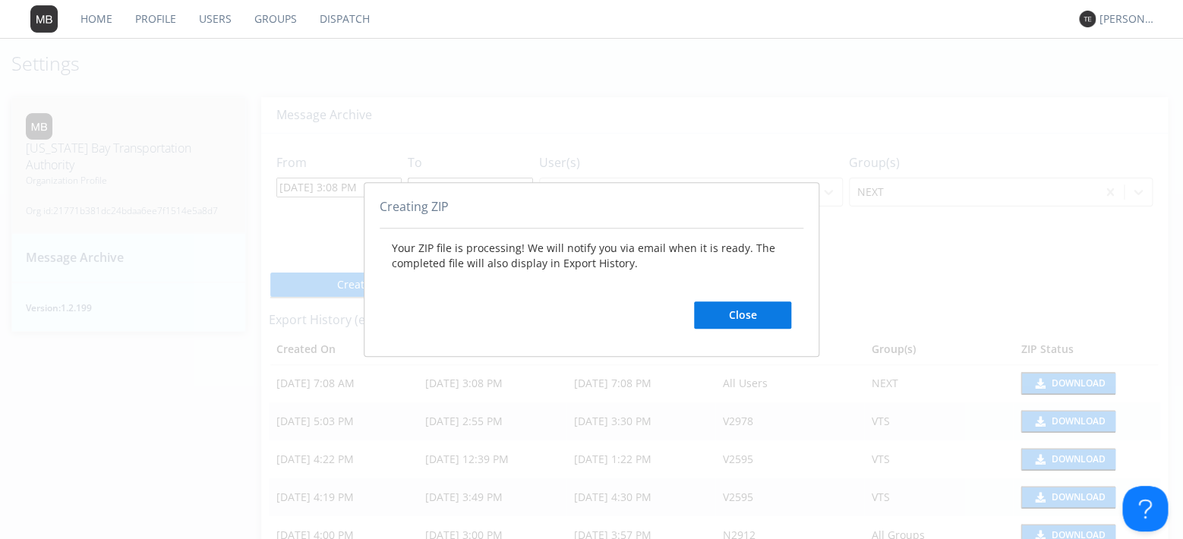
click at [725, 321] on button "Close" at bounding box center [742, 314] width 97 height 27
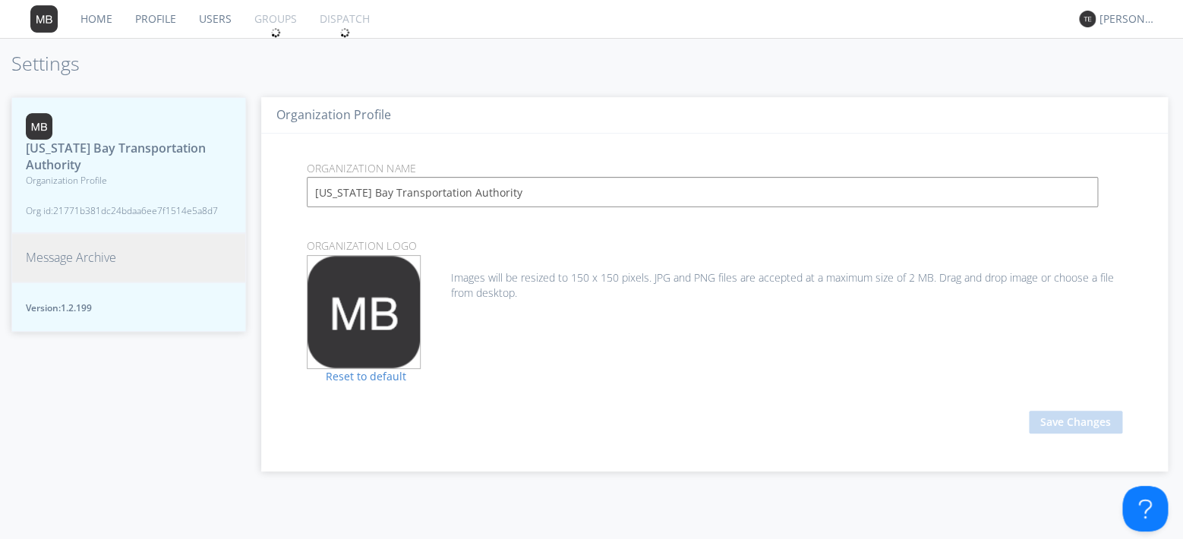
click at [67, 249] on span "Message Archive" at bounding box center [71, 257] width 90 height 17
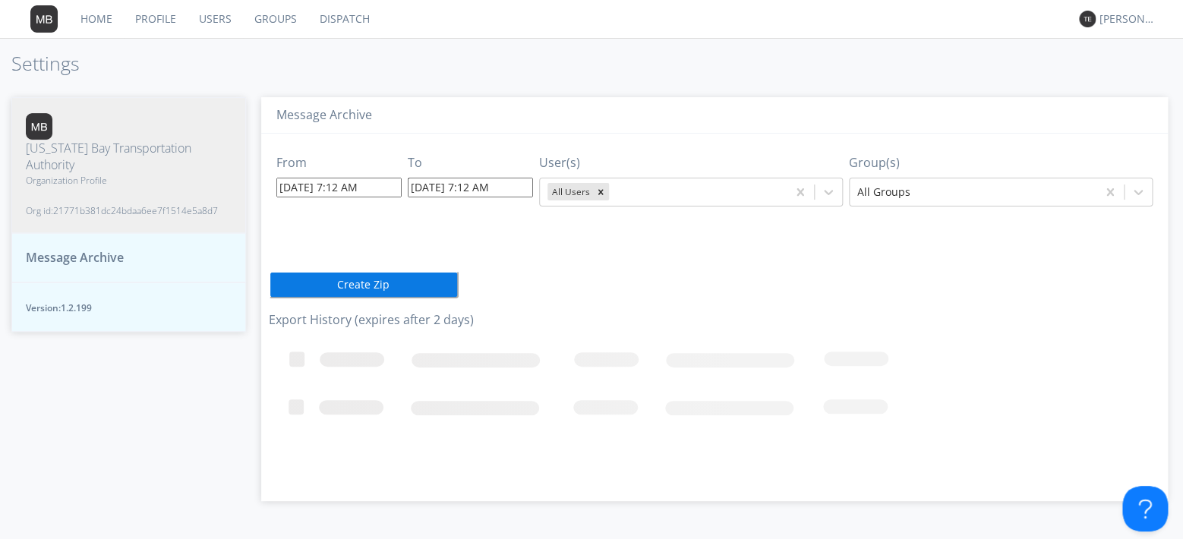
click at [351, 21] on link "Dispatch" at bounding box center [344, 19] width 73 height 38
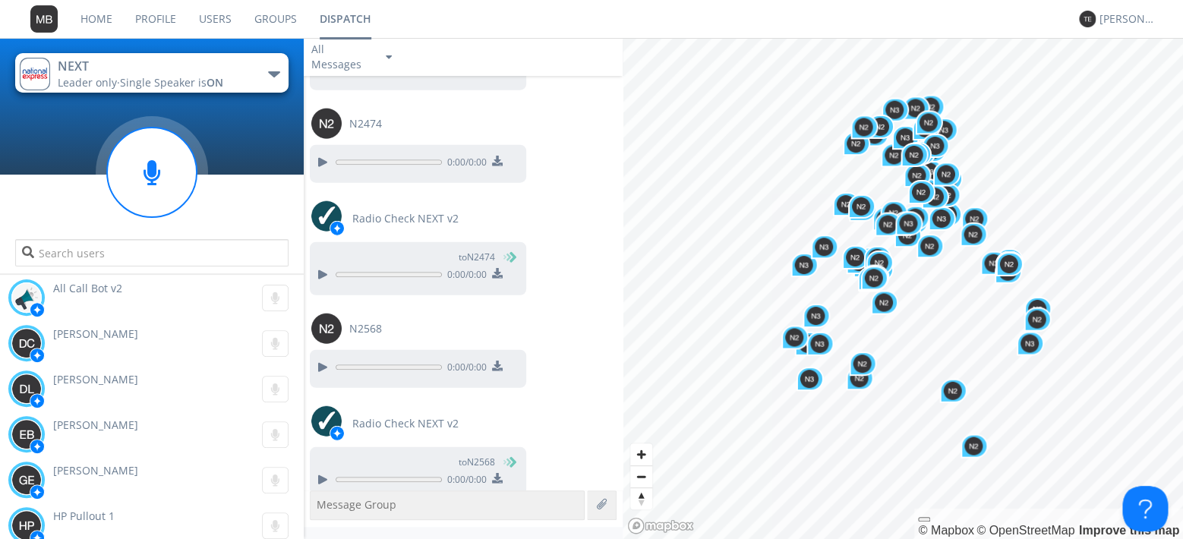
scroll to position [1502, 0]
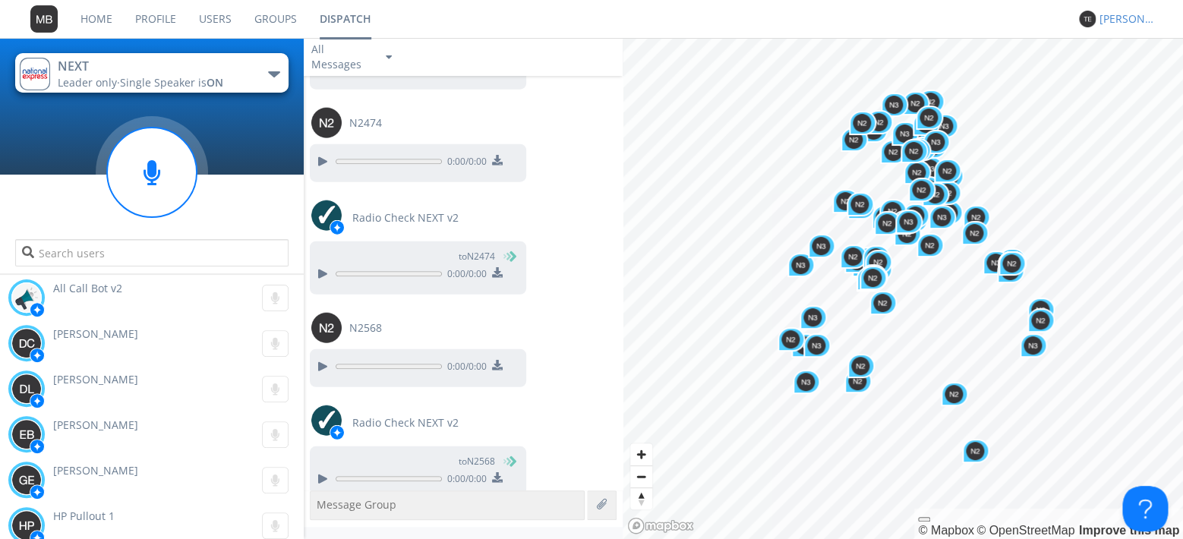
click at [1105, 18] on div "[PERSON_NAME]" at bounding box center [1128, 18] width 57 height 15
click at [1137, 53] on div "Settings" at bounding box center [1136, 52] width 78 height 27
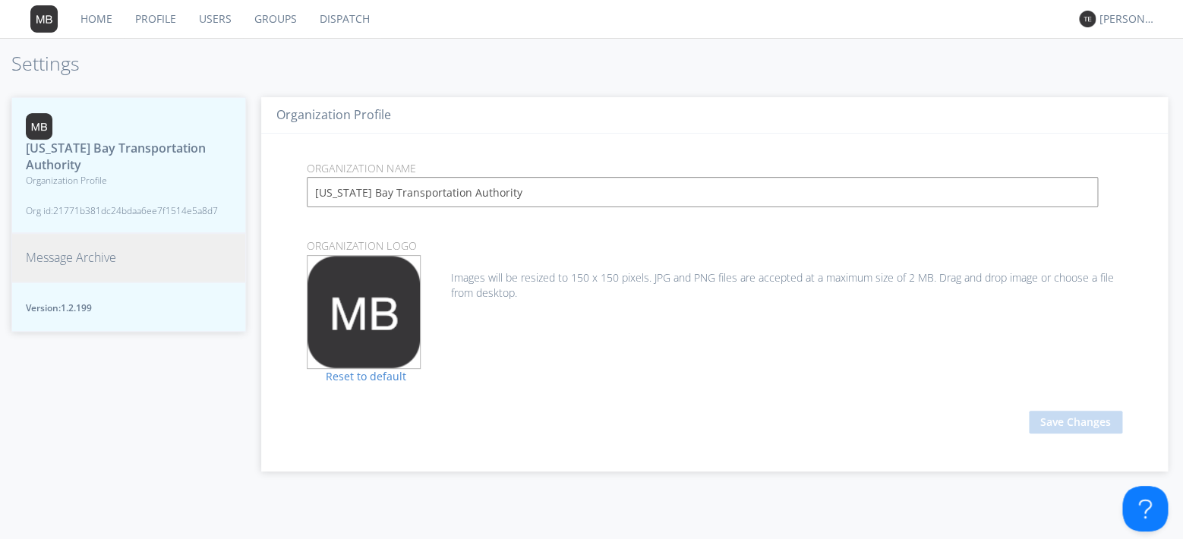
click at [52, 249] on span "Message Archive" at bounding box center [71, 257] width 90 height 17
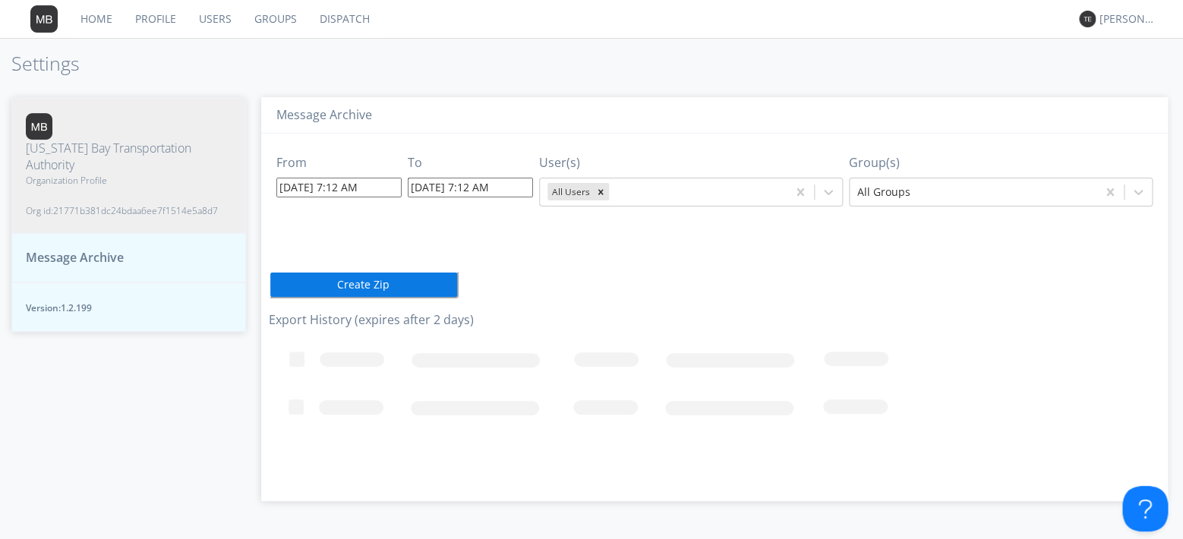
click at [323, 245] on div "From 08/20/2025 7:12 AM To 08/20/2025 7:12 AM User(s) All Users Group(s) All Gr…" at bounding box center [714, 312] width 891 height 356
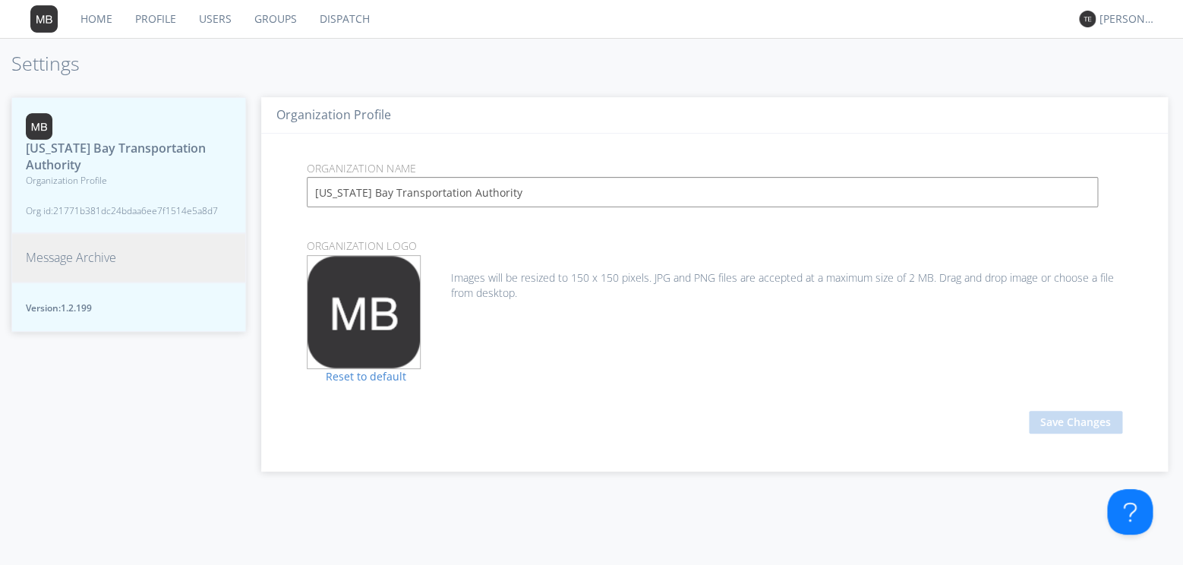
click at [93, 250] on button "Message Archive" at bounding box center [128, 257] width 235 height 49
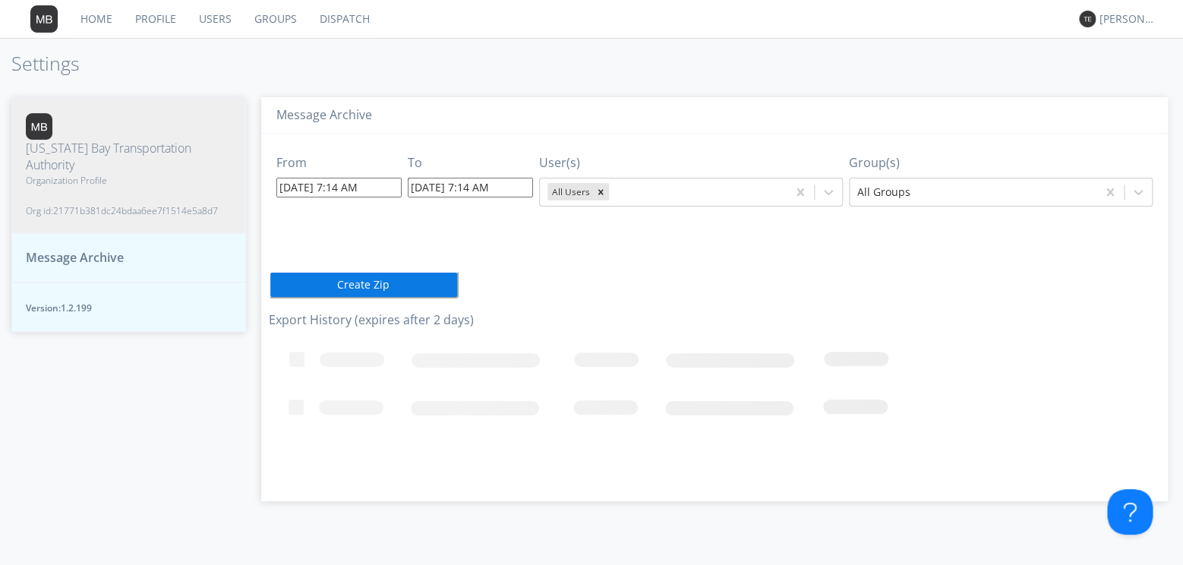
click at [367, 363] on rect at bounding box center [686, 410] width 835 height 152
click at [315, 367] on icon "Loading..." at bounding box center [686, 410] width 835 height 152
click at [146, 233] on button "Message Archive" at bounding box center [128, 257] width 235 height 49
click at [41, 301] on span "Version: 1.2.199" at bounding box center [129, 307] width 206 height 13
click at [53, 249] on span "Message Archive" at bounding box center [75, 257] width 98 height 17
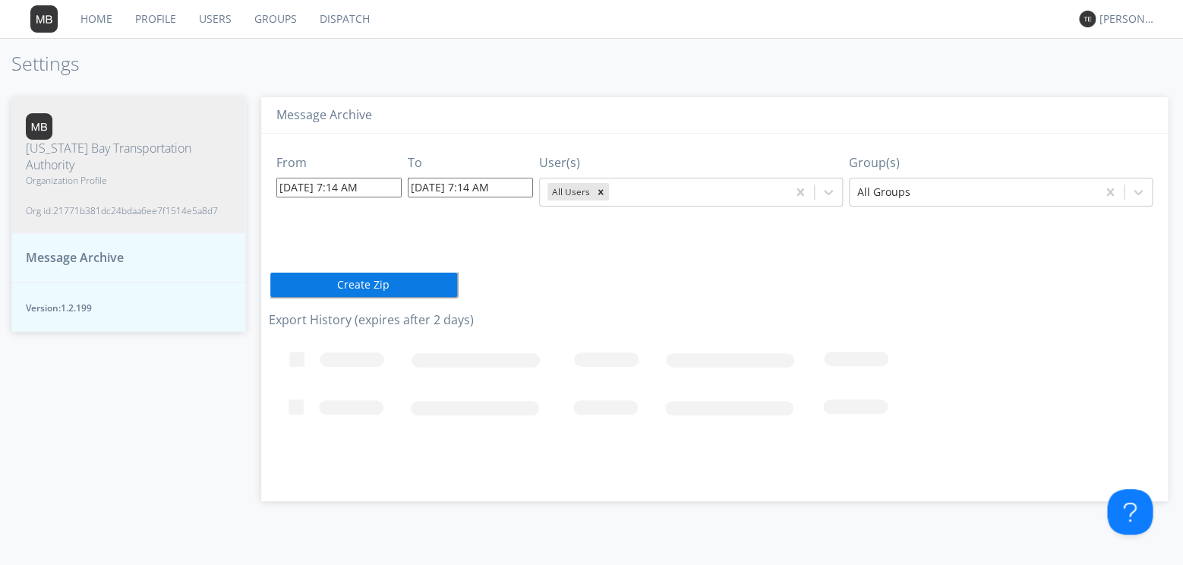
click at [53, 249] on span "Message Archive" at bounding box center [75, 257] width 98 height 17
click at [322, 30] on link "Dispatch" at bounding box center [344, 19] width 73 height 38
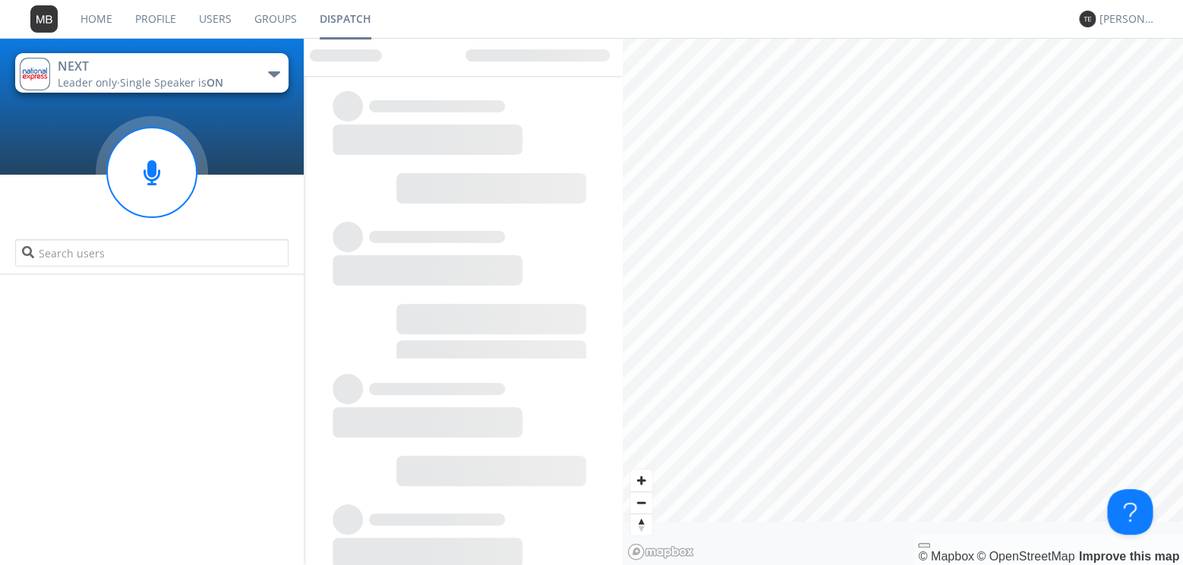
click at [338, 20] on link "Dispatch" at bounding box center [345, 19] width 74 height 38
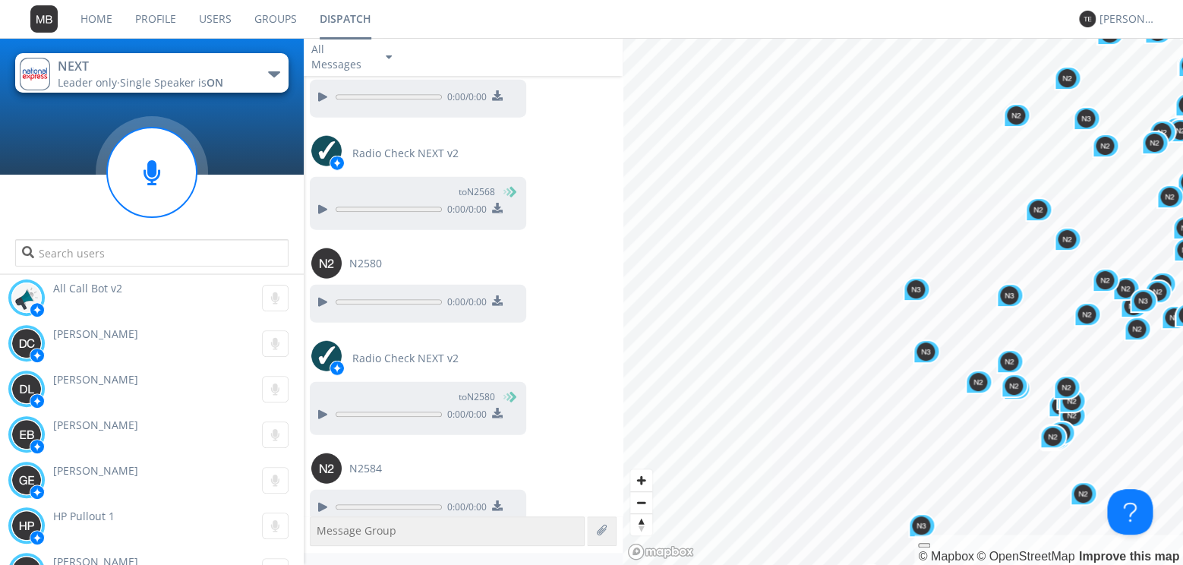
scroll to position [1509, 0]
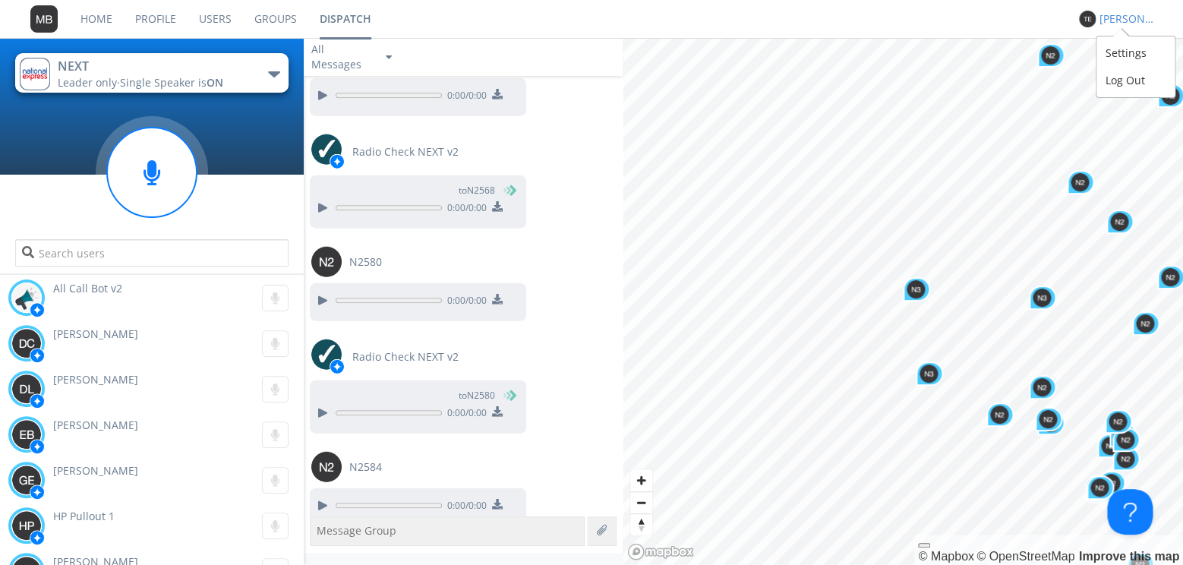
click at [1120, 17] on div "[PERSON_NAME]" at bounding box center [1128, 18] width 57 height 15
click at [1124, 54] on div "Settings" at bounding box center [1136, 52] width 78 height 27
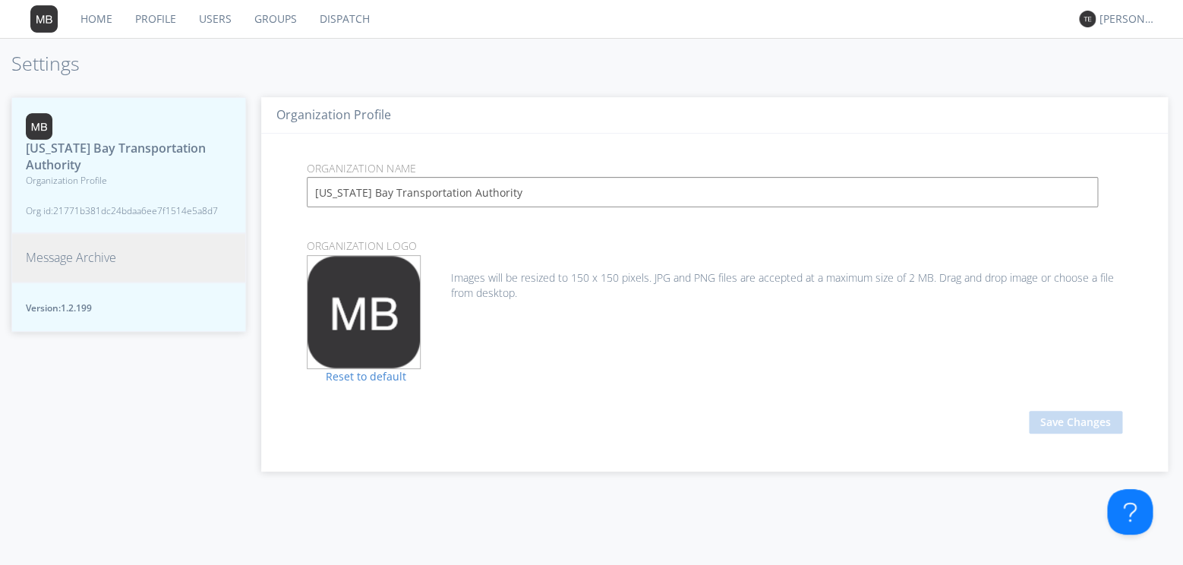
click at [124, 249] on button "Message Archive" at bounding box center [128, 257] width 235 height 49
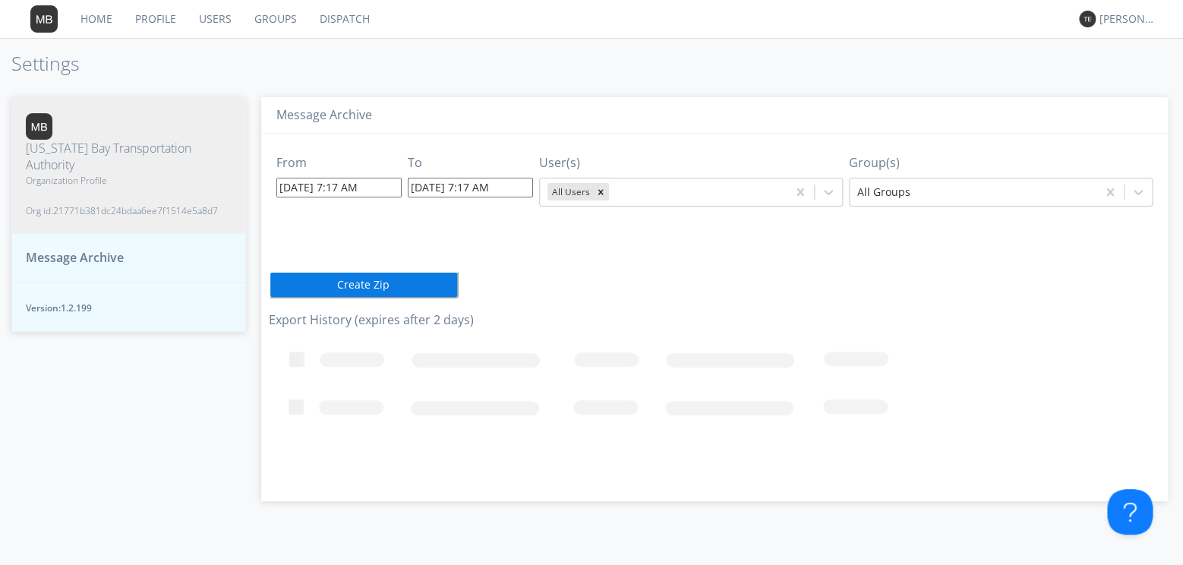
click at [382, 191] on input "[DATE] 7:17 AM" at bounding box center [338, 188] width 125 height 20
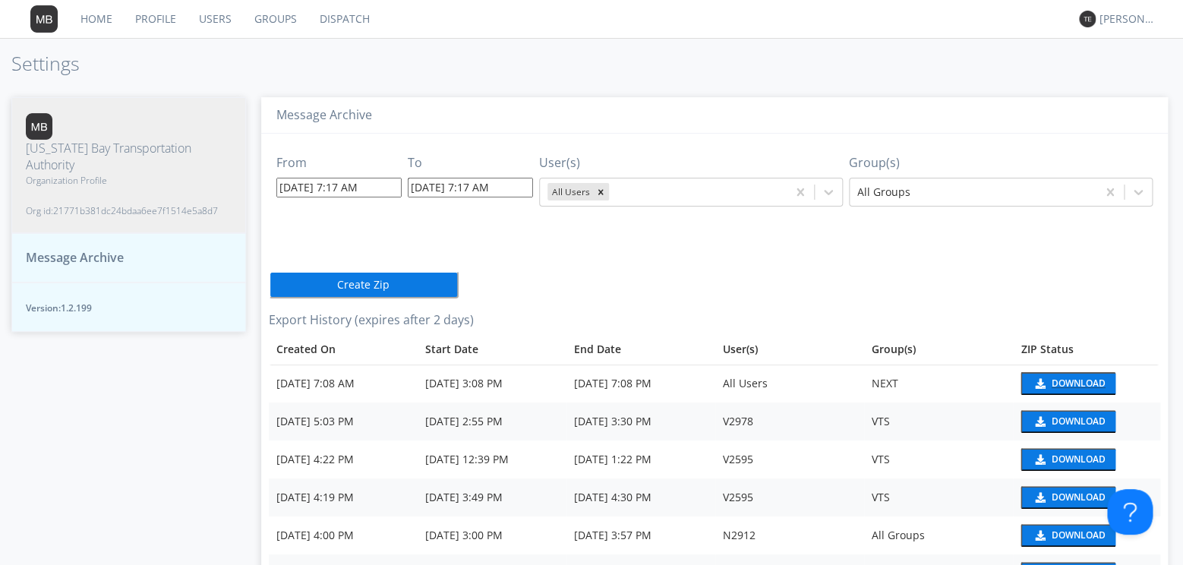
click at [1061, 382] on div "Download" at bounding box center [1079, 383] width 54 height 9
click at [1061, 381] on div "Download" at bounding box center [1079, 383] width 54 height 9
click at [343, 22] on link "Dispatch" at bounding box center [344, 19] width 73 height 38
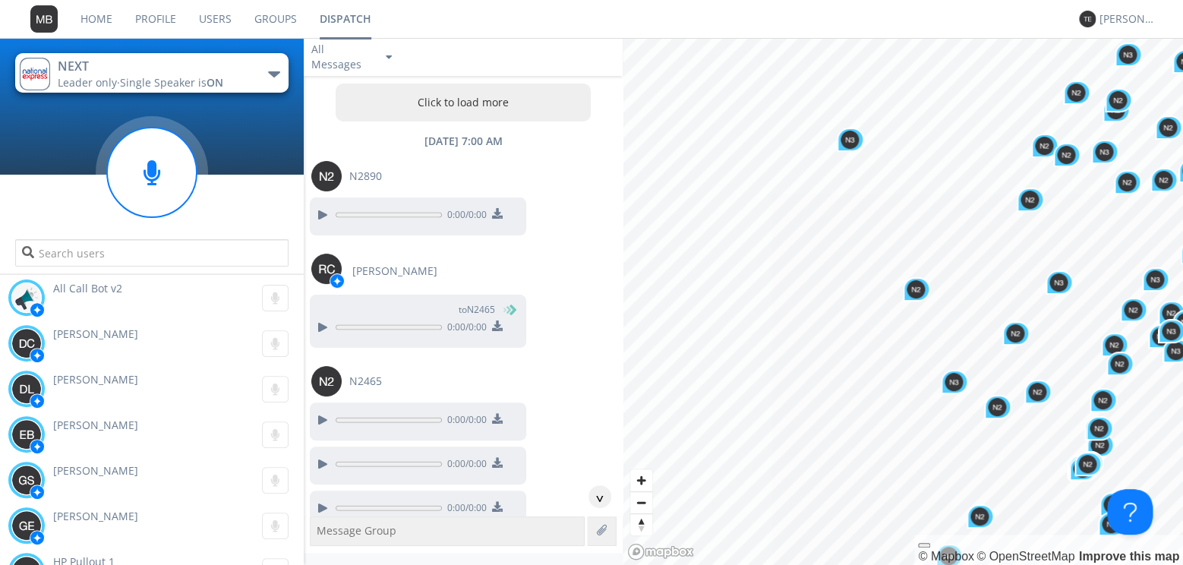
scroll to position [643, 0]
